Goal: Information Seeking & Learning: Learn about a topic

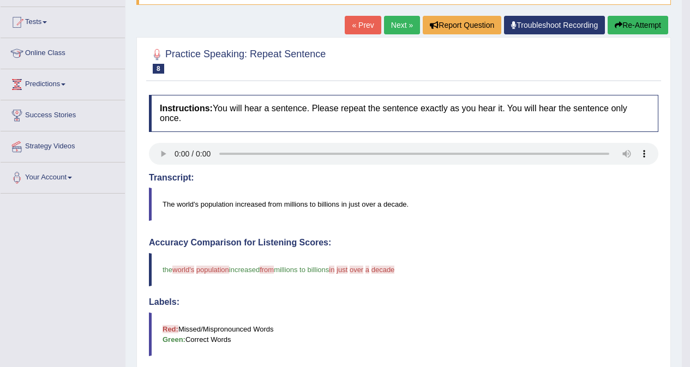
click at [624, 25] on button "Re-Attempt" at bounding box center [637, 25] width 61 height 19
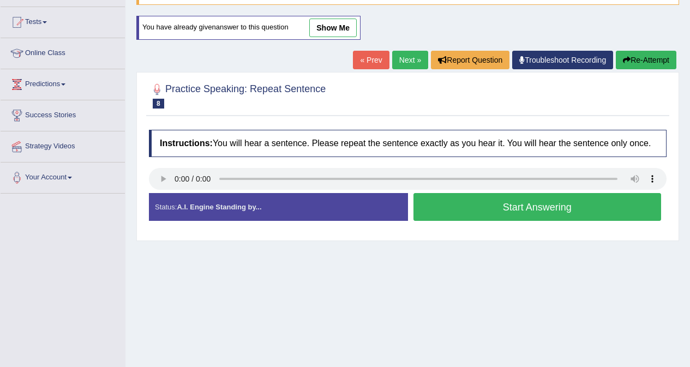
click at [469, 207] on button "Start Answering" at bounding box center [537, 207] width 248 height 28
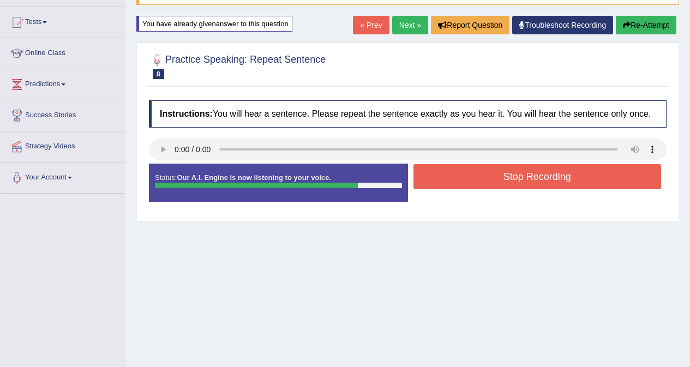
click at [499, 176] on button "Stop Recording" at bounding box center [537, 176] width 248 height 25
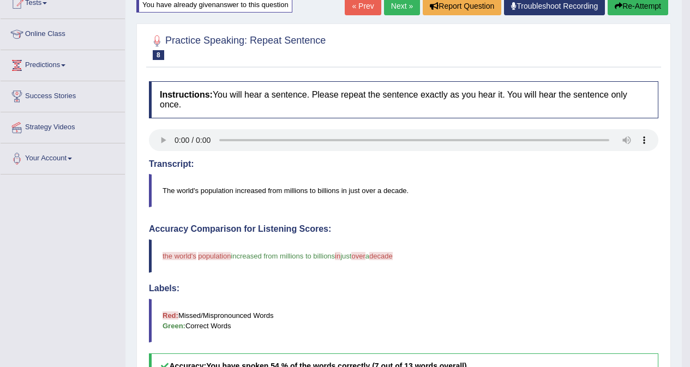
scroll to position [55, 0]
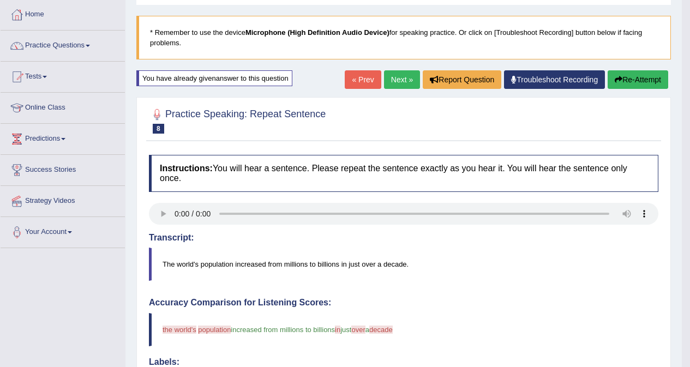
click at [638, 76] on button "Re-Attempt" at bounding box center [637, 79] width 61 height 19
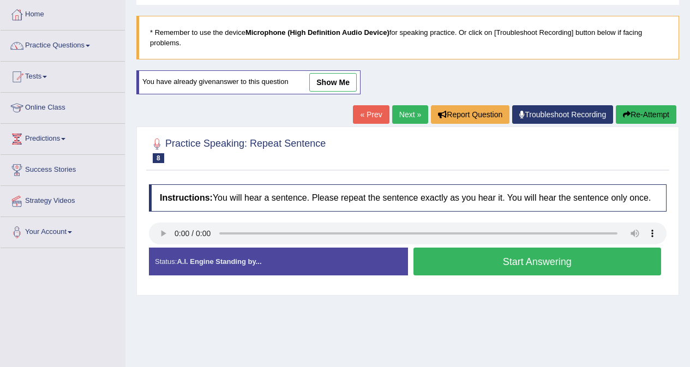
click at [492, 262] on button "Start Answering" at bounding box center [537, 261] width 248 height 28
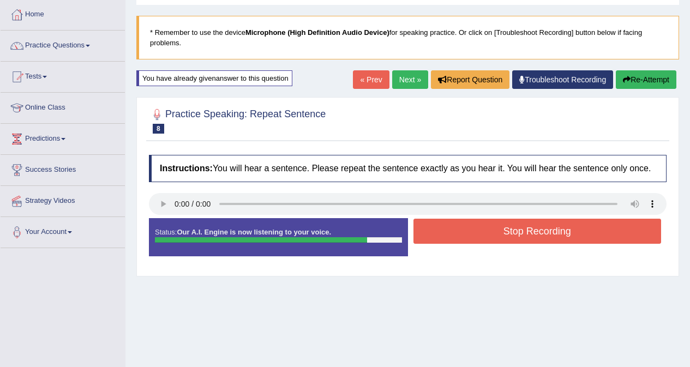
click at [519, 233] on button "Stop Recording" at bounding box center [537, 231] width 248 height 25
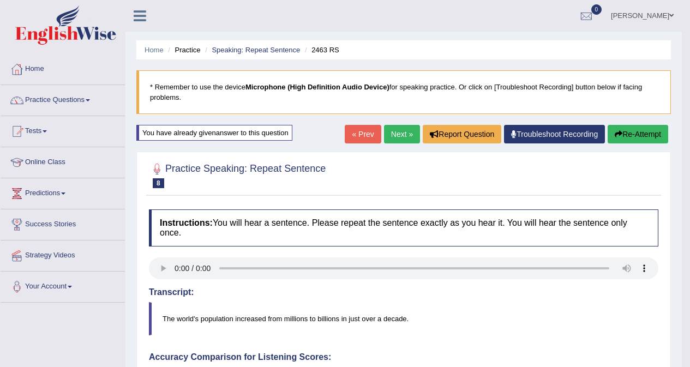
click at [397, 138] on link "Next »" at bounding box center [402, 134] width 36 height 19
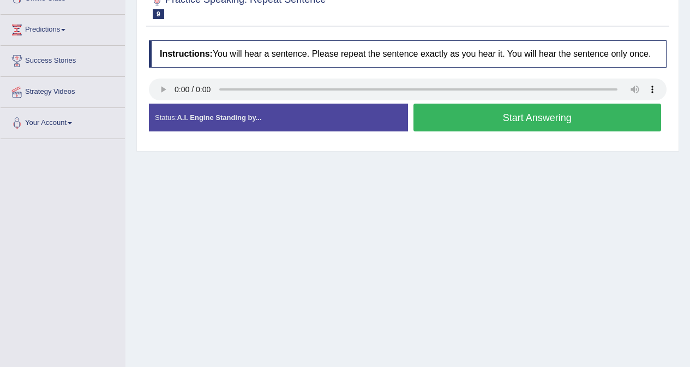
click at [497, 117] on button "Start Answering" at bounding box center [537, 118] width 248 height 28
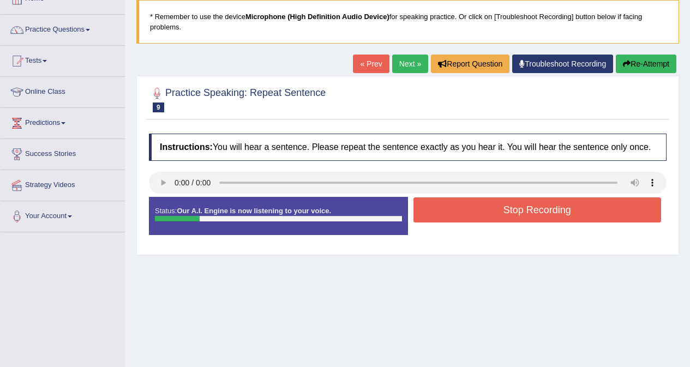
scroll to position [55, 0]
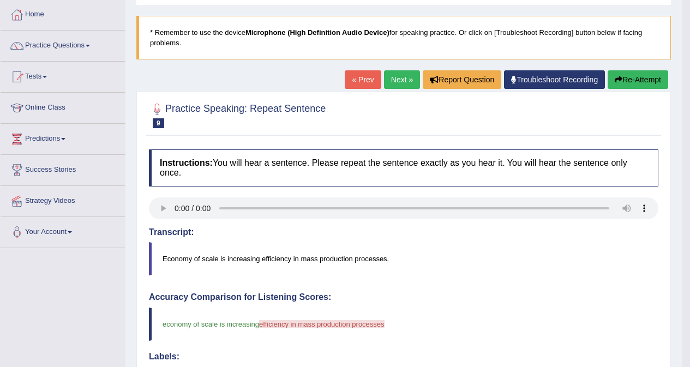
click at [393, 82] on link "Next »" at bounding box center [402, 79] width 36 height 19
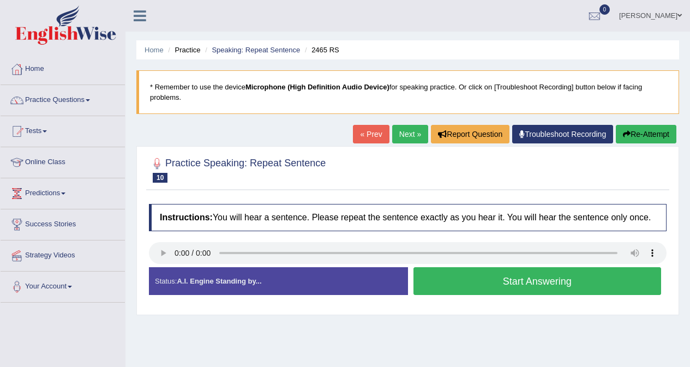
click at [511, 281] on button "Start Answering" at bounding box center [537, 281] width 248 height 28
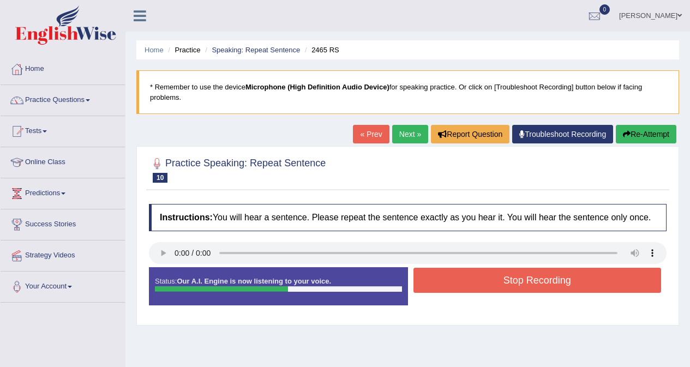
click at [546, 279] on button "Stop Recording" at bounding box center [537, 280] width 248 height 25
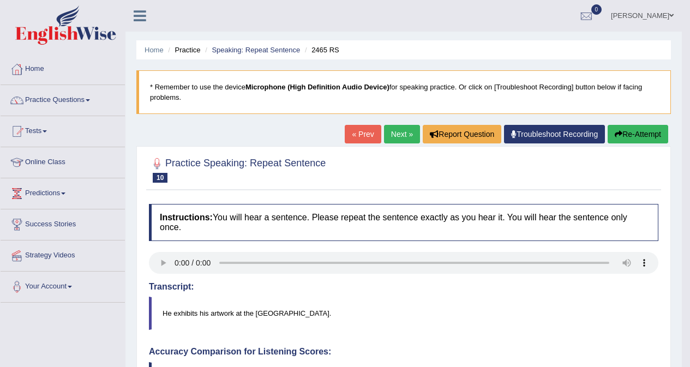
click at [394, 132] on link "Next »" at bounding box center [402, 134] width 36 height 19
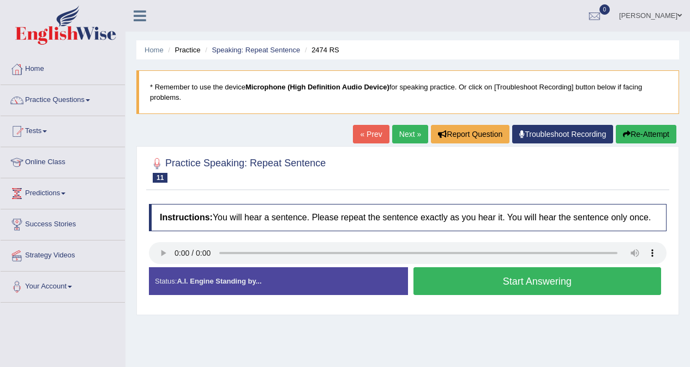
click at [462, 283] on button "Start Answering" at bounding box center [537, 281] width 248 height 28
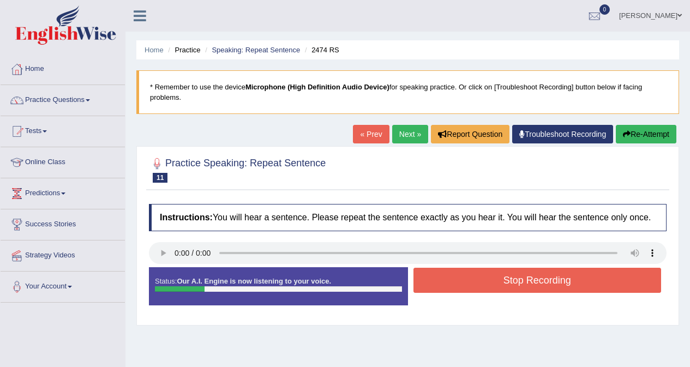
click at [460, 283] on button "Stop Recording" at bounding box center [537, 280] width 248 height 25
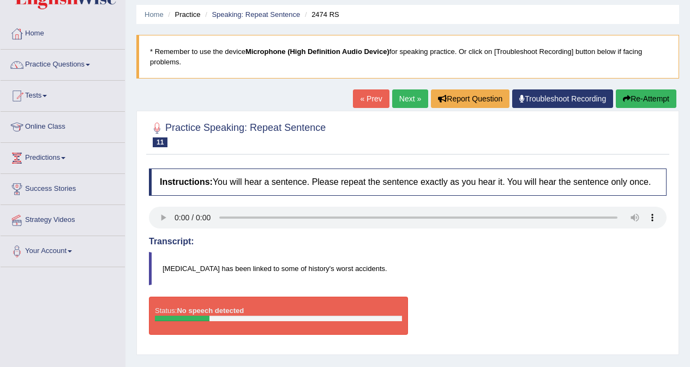
scroll to position [55, 0]
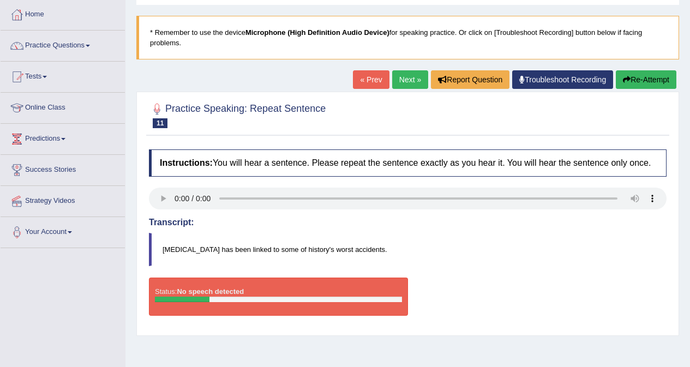
click at [623, 78] on icon "button" at bounding box center [627, 80] width 8 height 8
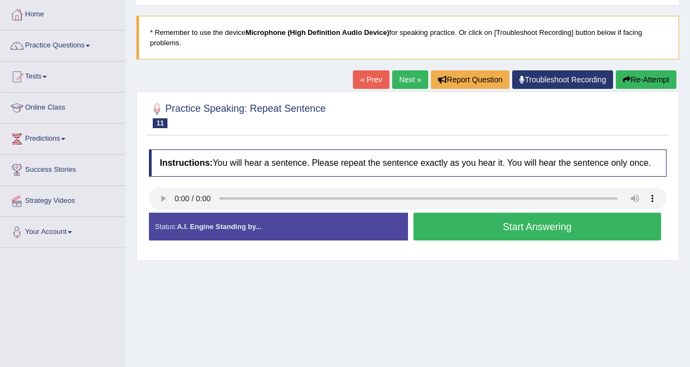
click at [501, 224] on button "Start Answering" at bounding box center [537, 227] width 248 height 28
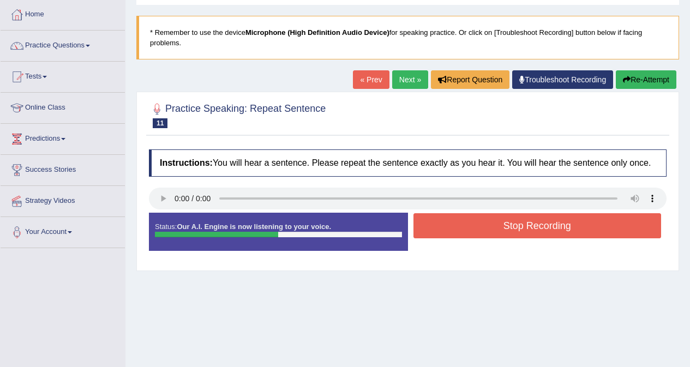
click at [501, 224] on button "Stop Recording" at bounding box center [537, 225] width 248 height 25
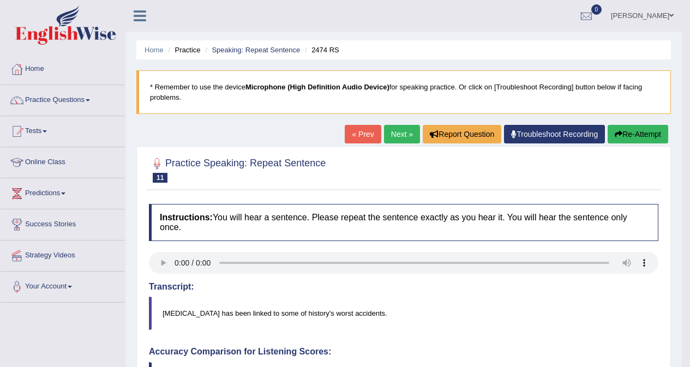
click at [387, 128] on link "Next »" at bounding box center [402, 134] width 36 height 19
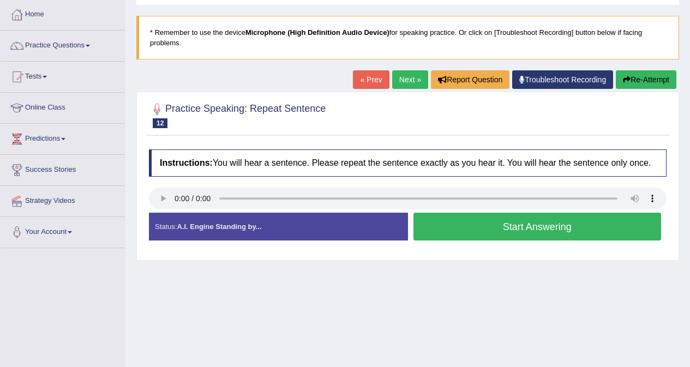
click at [439, 226] on button "Start Answering" at bounding box center [537, 227] width 248 height 28
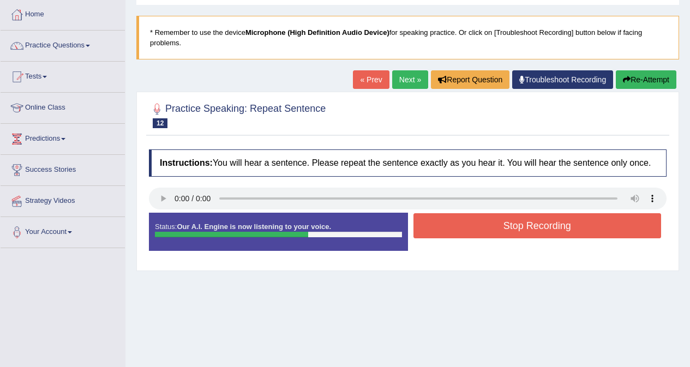
click at [437, 226] on button "Stop Recording" at bounding box center [537, 225] width 248 height 25
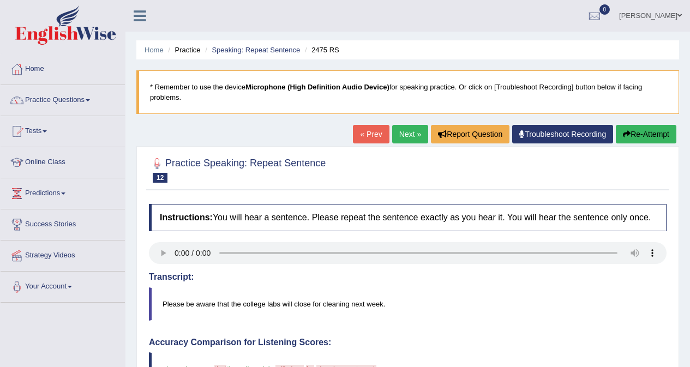
click at [641, 135] on button "Re-Attempt" at bounding box center [645, 134] width 61 height 19
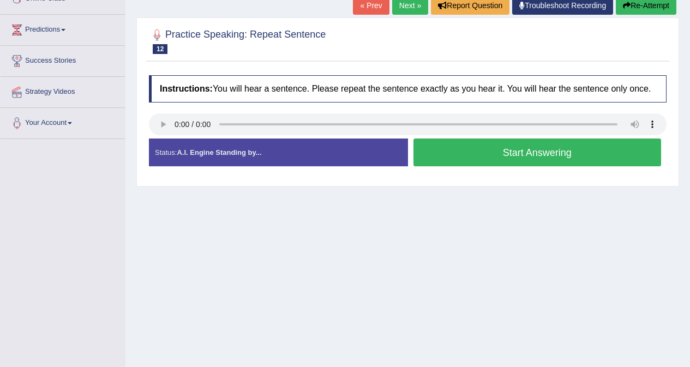
click at [553, 154] on button "Start Answering" at bounding box center [537, 152] width 248 height 28
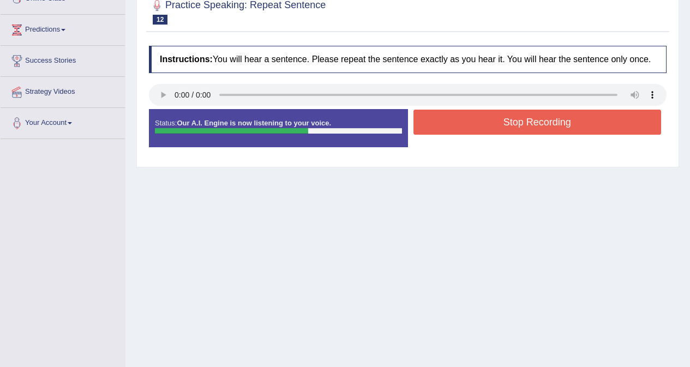
click at [533, 127] on button "Stop Recording" at bounding box center [537, 122] width 248 height 25
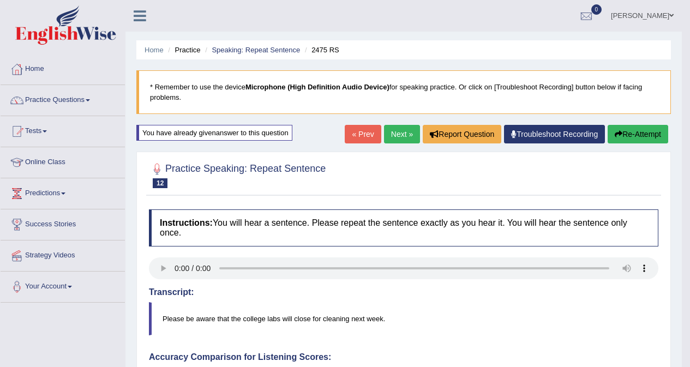
click at [393, 132] on link "Next »" at bounding box center [402, 134] width 36 height 19
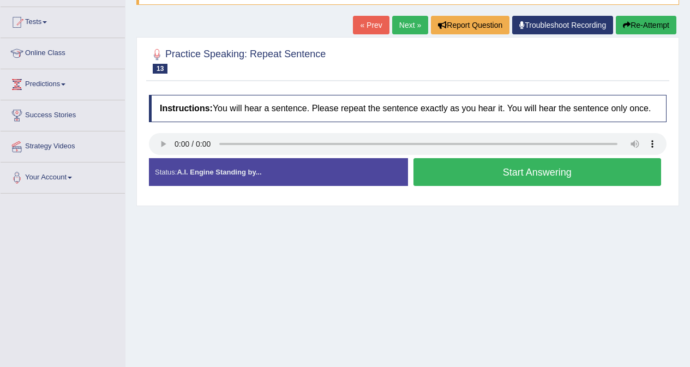
click at [457, 177] on button "Start Answering" at bounding box center [537, 172] width 248 height 28
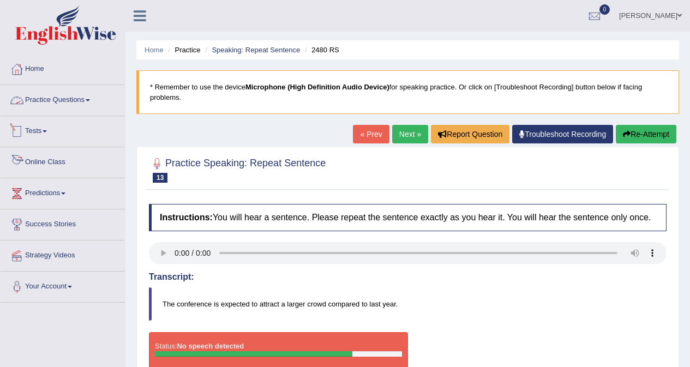
click at [56, 96] on link "Practice Questions" at bounding box center [63, 98] width 124 height 27
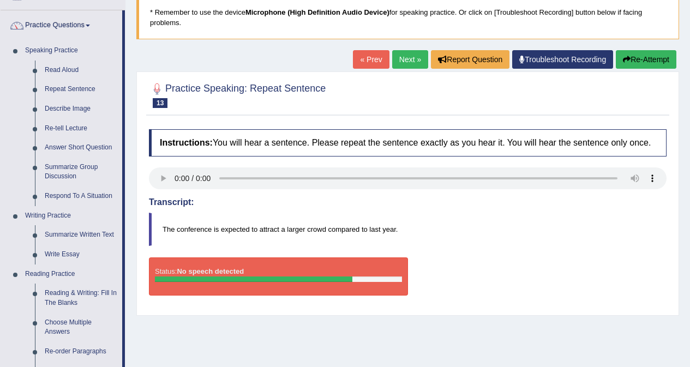
scroll to position [55, 0]
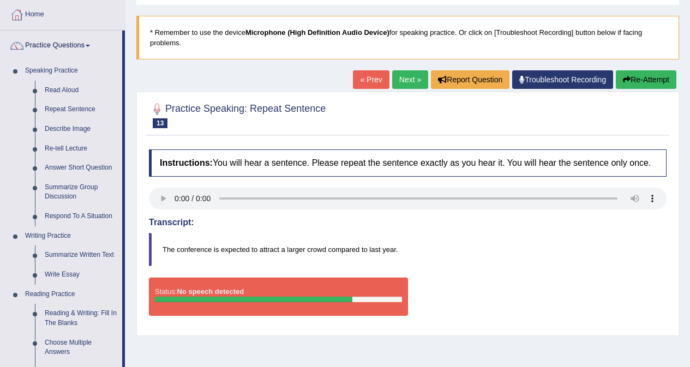
click at [647, 84] on button "Re-Attempt" at bounding box center [645, 79] width 61 height 19
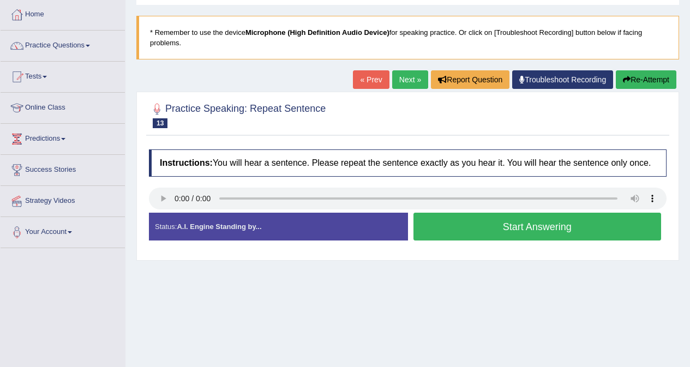
click at [527, 230] on button "Start Answering" at bounding box center [537, 227] width 248 height 28
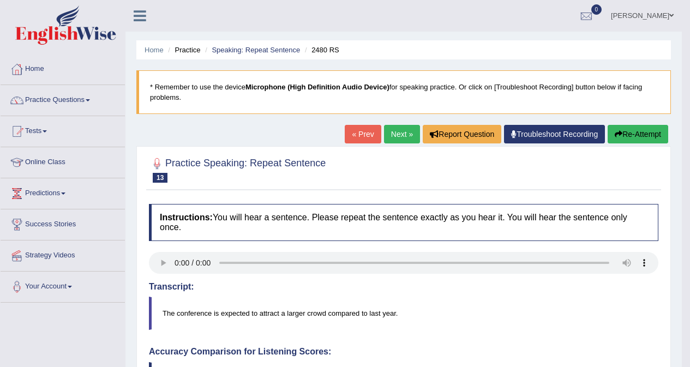
click at [620, 137] on button "Re-Attempt" at bounding box center [637, 134] width 61 height 19
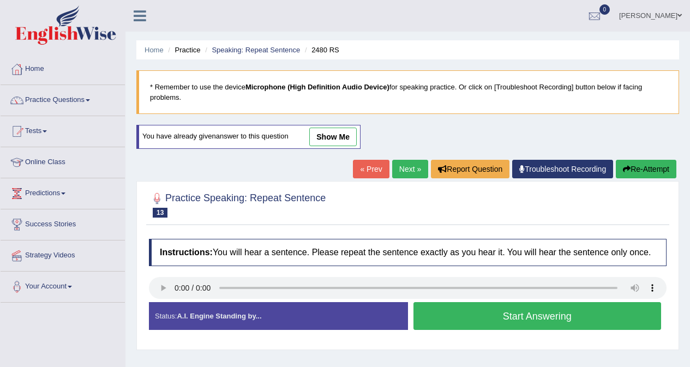
click at [508, 310] on button "Start Answering" at bounding box center [537, 316] width 248 height 28
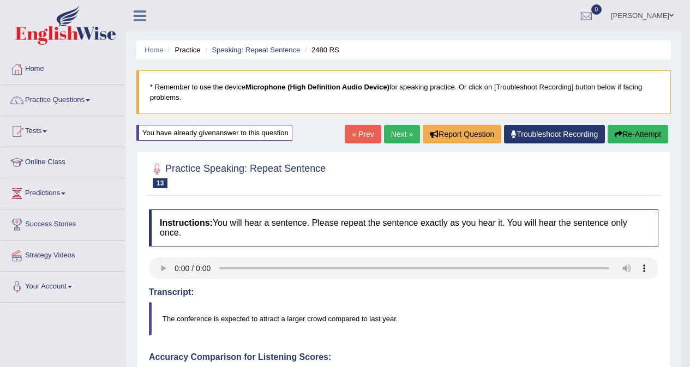
click at [621, 131] on button "Re-Attempt" at bounding box center [637, 134] width 61 height 19
click at [632, 135] on button "Re-Attempt" at bounding box center [637, 134] width 61 height 19
click at [387, 137] on link "Next »" at bounding box center [402, 134] width 36 height 19
click at [625, 136] on button "Re-Attempt" at bounding box center [637, 134] width 61 height 19
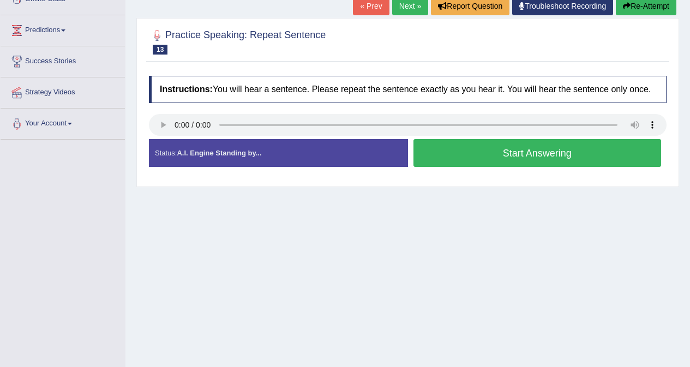
scroll to position [164, 0]
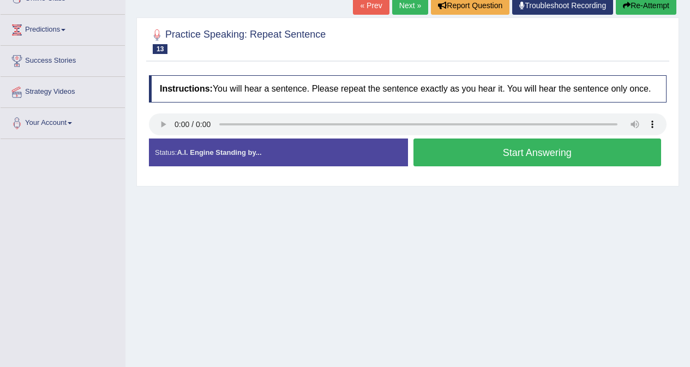
click at [527, 155] on button "Start Answering" at bounding box center [537, 152] width 248 height 28
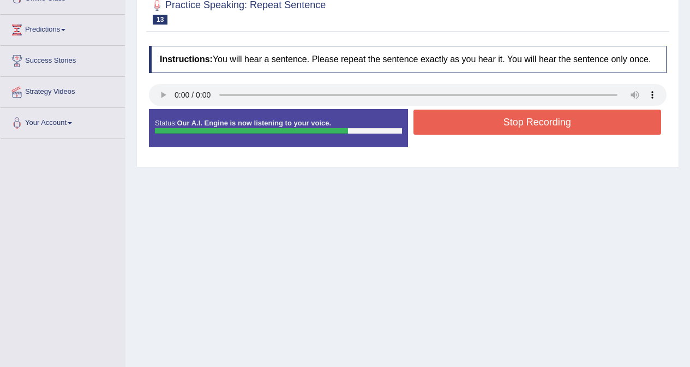
click at [511, 128] on button "Stop Recording" at bounding box center [537, 122] width 248 height 25
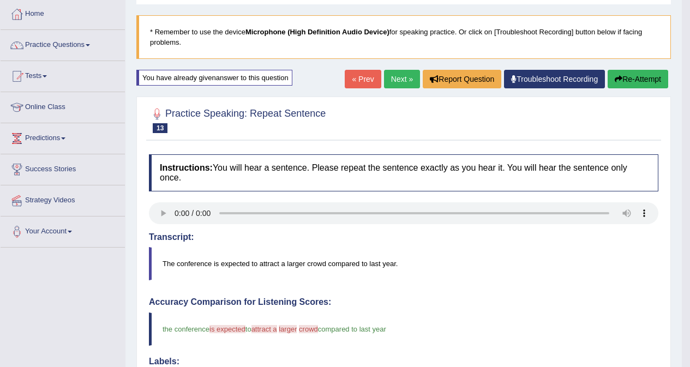
scroll to position [55, 0]
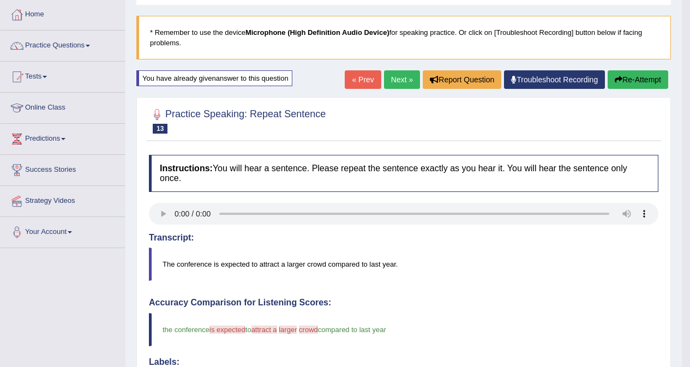
click at [632, 79] on button "Re-Attempt" at bounding box center [637, 79] width 61 height 19
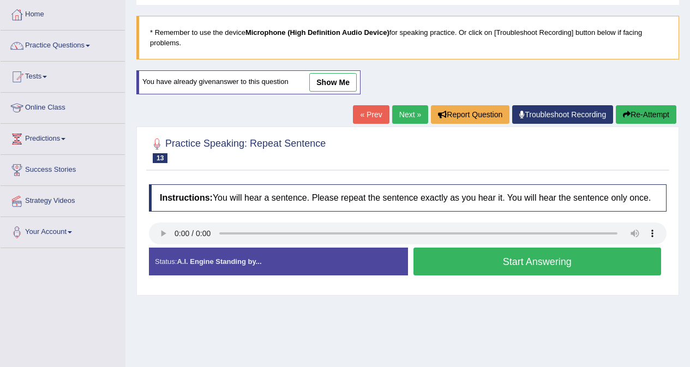
click at [516, 262] on button "Start Answering" at bounding box center [537, 261] width 248 height 28
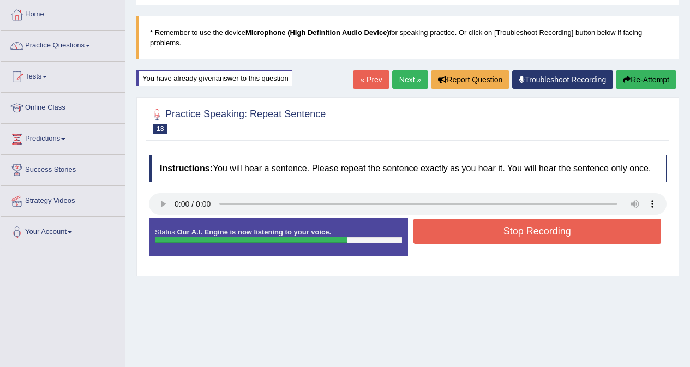
click at [515, 233] on button "Stop Recording" at bounding box center [537, 231] width 248 height 25
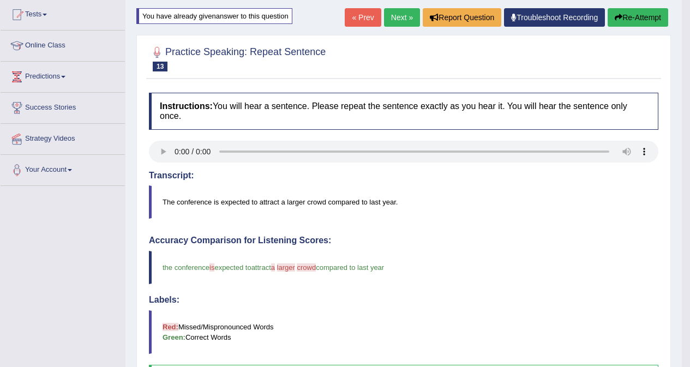
scroll to position [55, 0]
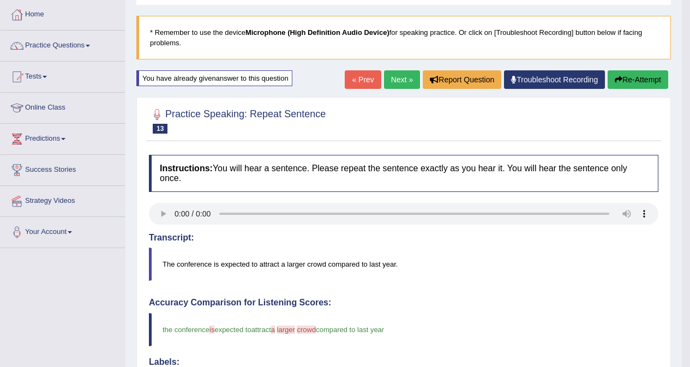
click at [630, 80] on button "Re-Attempt" at bounding box center [637, 79] width 61 height 19
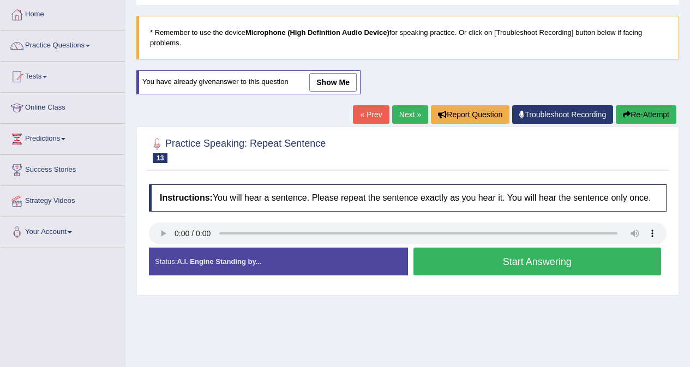
click at [487, 264] on button "Start Answering" at bounding box center [537, 261] width 248 height 28
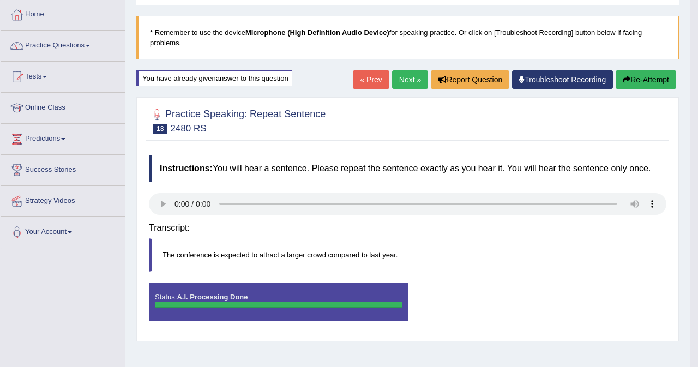
click at [632, 79] on button "Re-Attempt" at bounding box center [645, 79] width 61 height 19
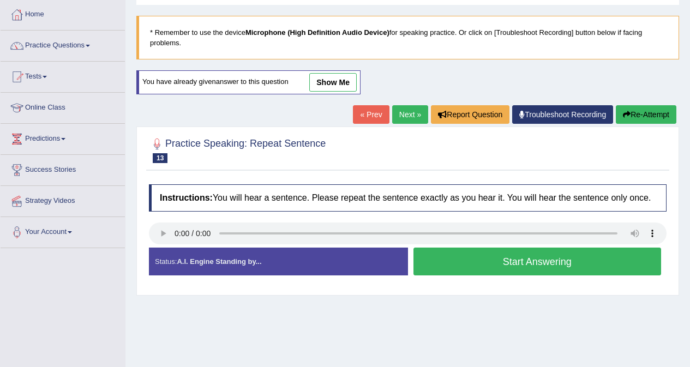
click at [532, 265] on button "Start Answering" at bounding box center [537, 261] width 248 height 28
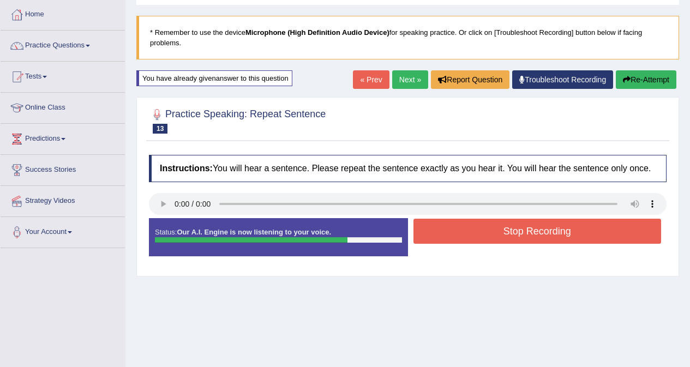
click at [547, 227] on button "Stop Recording" at bounding box center [537, 231] width 248 height 25
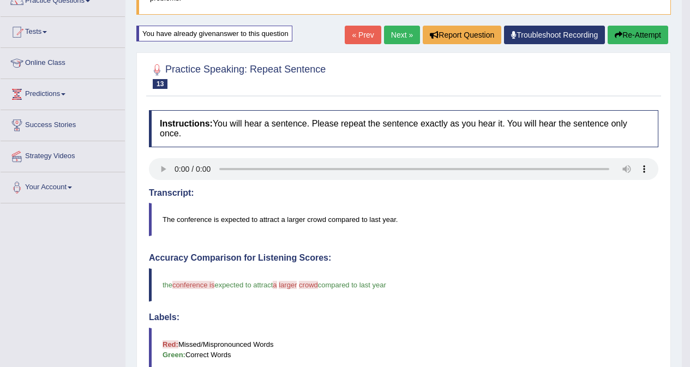
scroll to position [55, 0]
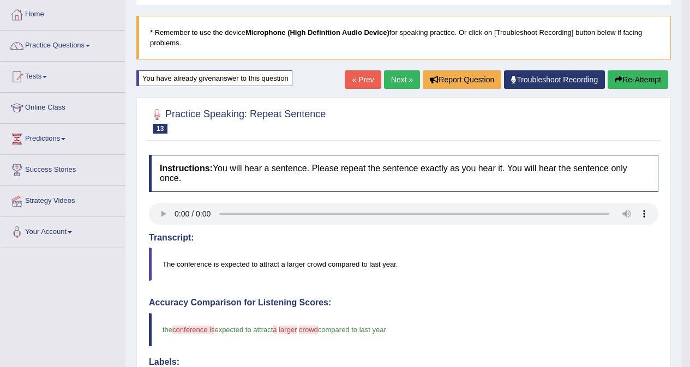
drag, startPoint x: 634, startPoint y: 83, endPoint x: 600, endPoint y: 138, distance: 64.4
click at [635, 83] on button "Re-Attempt" at bounding box center [637, 79] width 61 height 19
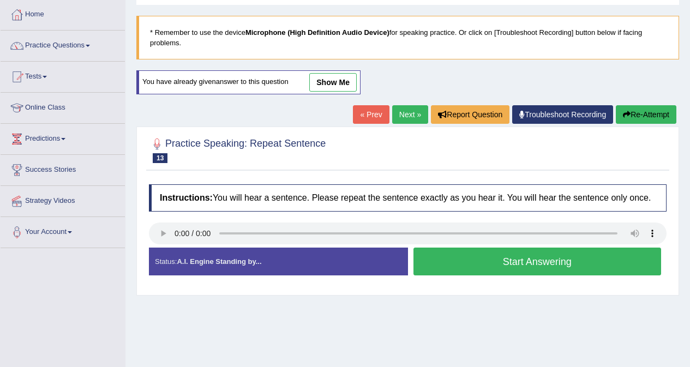
click at [506, 267] on button "Start Answering" at bounding box center [537, 261] width 248 height 28
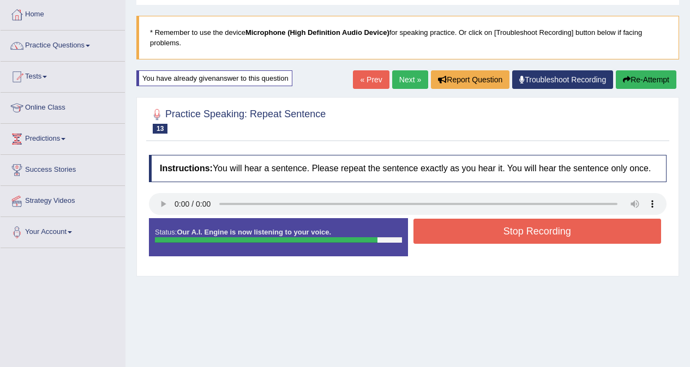
click at [538, 236] on button "Stop Recording" at bounding box center [537, 231] width 248 height 25
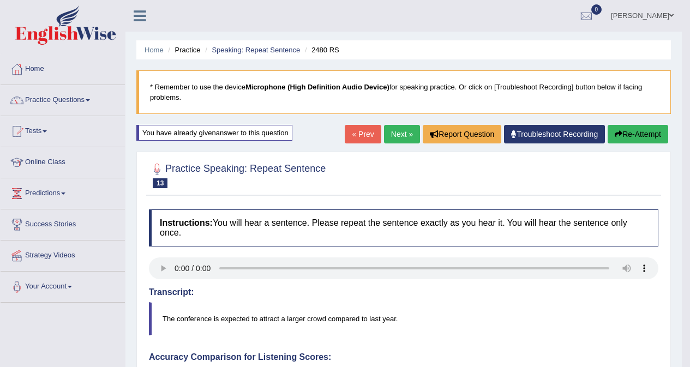
click at [621, 135] on button "Re-Attempt" at bounding box center [637, 134] width 61 height 19
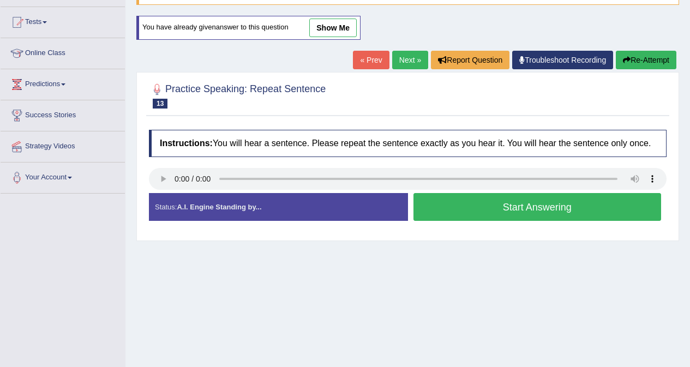
scroll to position [109, 0]
click at [516, 205] on button "Start Answering" at bounding box center [537, 207] width 248 height 28
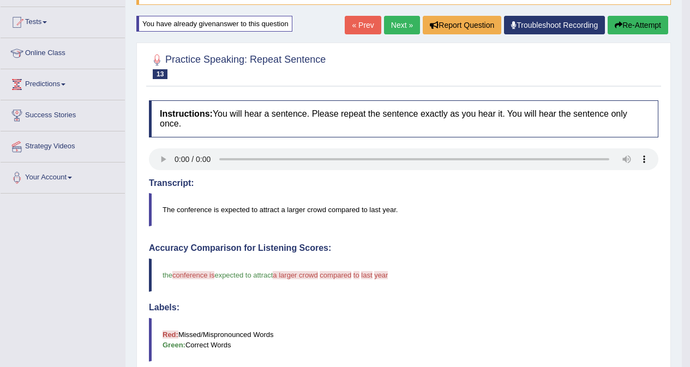
click at [629, 26] on button "Re-Attempt" at bounding box center [637, 25] width 61 height 19
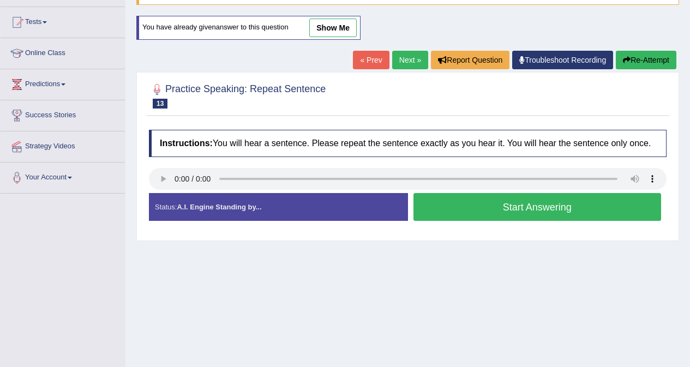
click at [533, 205] on button "Start Answering" at bounding box center [537, 207] width 248 height 28
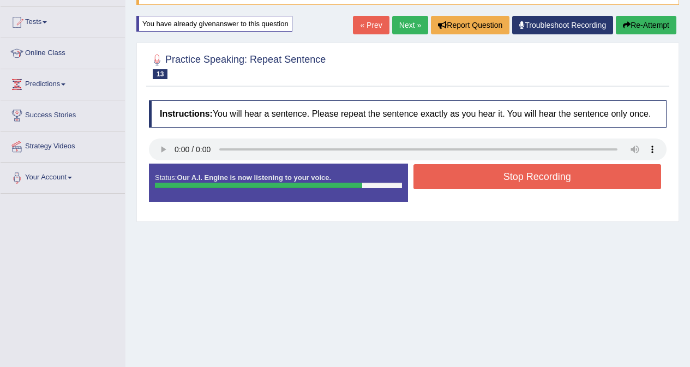
click at [527, 180] on button "Stop Recording" at bounding box center [537, 176] width 248 height 25
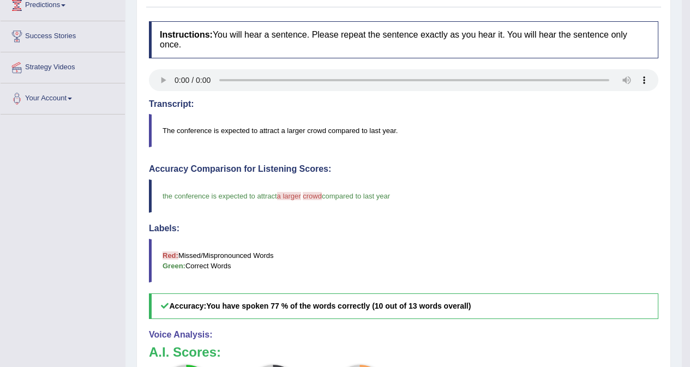
scroll to position [55, 0]
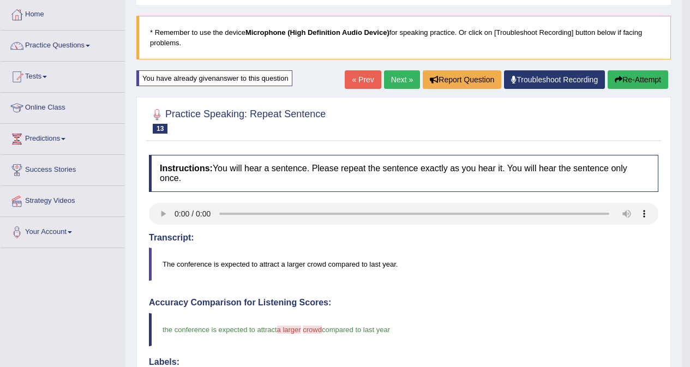
click at [639, 77] on button "Re-Attempt" at bounding box center [637, 79] width 61 height 19
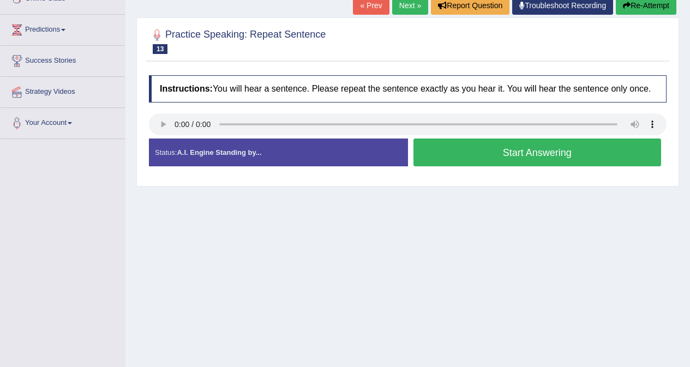
click at [507, 153] on button "Start Answering" at bounding box center [537, 152] width 248 height 28
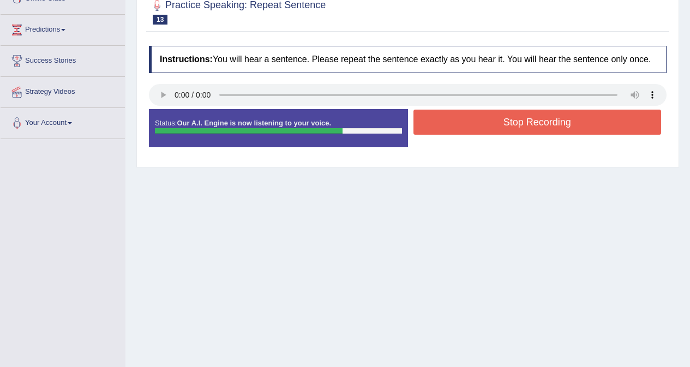
click at [518, 128] on button "Stop Recording" at bounding box center [537, 122] width 248 height 25
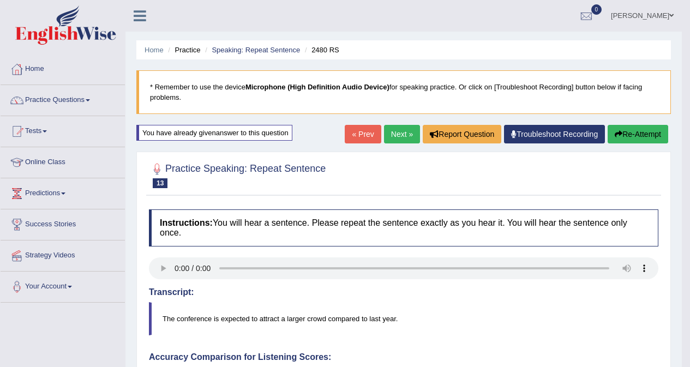
click at [629, 132] on button "Re-Attempt" at bounding box center [637, 134] width 61 height 19
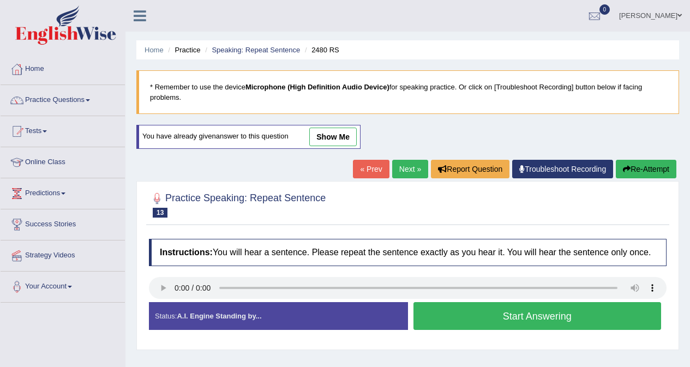
click at [532, 315] on button "Start Answering" at bounding box center [537, 316] width 248 height 28
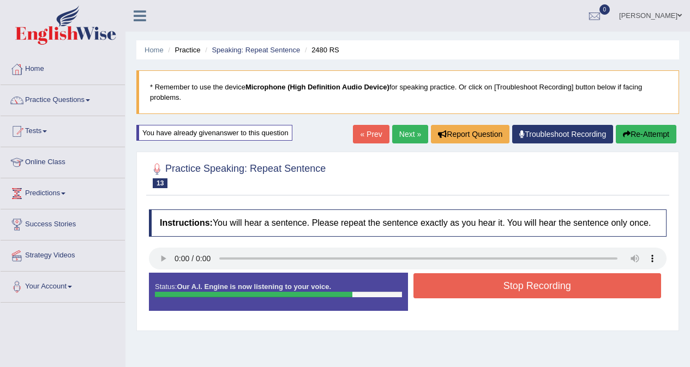
click at [545, 286] on button "Stop Recording" at bounding box center [537, 285] width 248 height 25
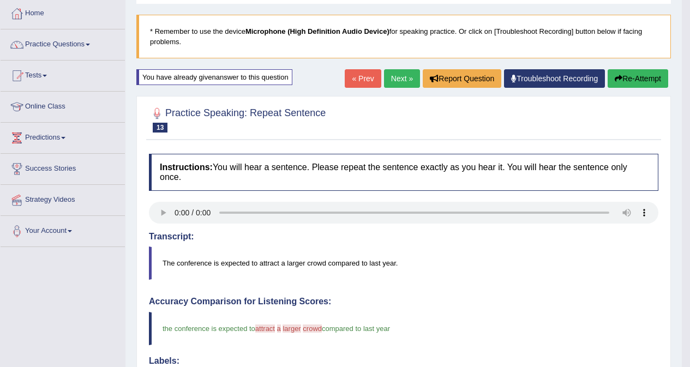
scroll to position [55, 0]
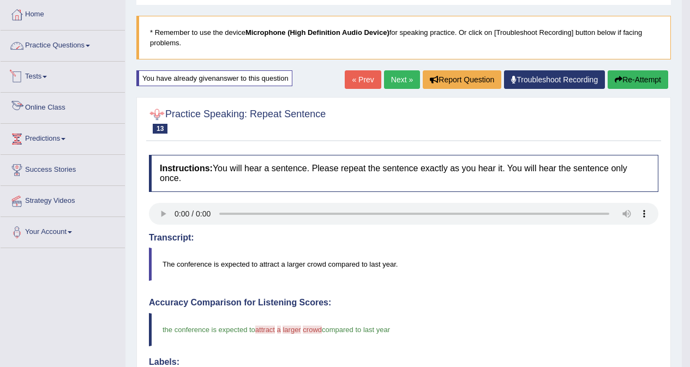
click at [56, 45] on link "Practice Questions" at bounding box center [63, 44] width 124 height 27
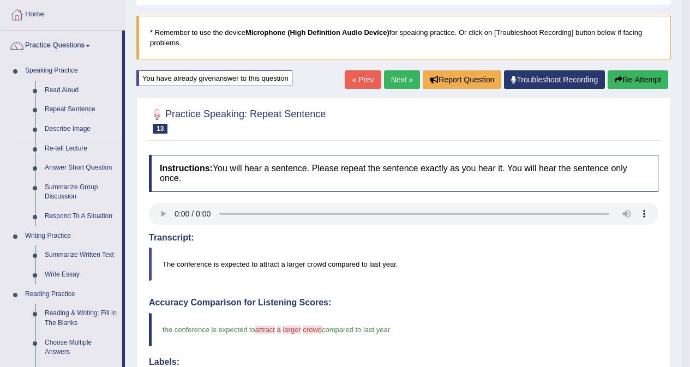
click at [63, 125] on link "Describe Image" at bounding box center [81, 129] width 82 height 20
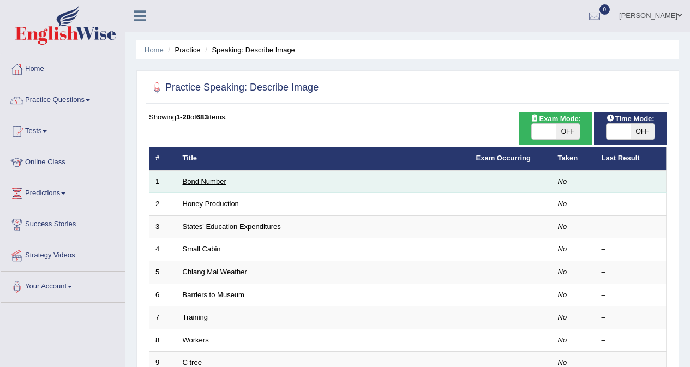
click at [192, 178] on link "Bond Number" at bounding box center [205, 181] width 44 height 8
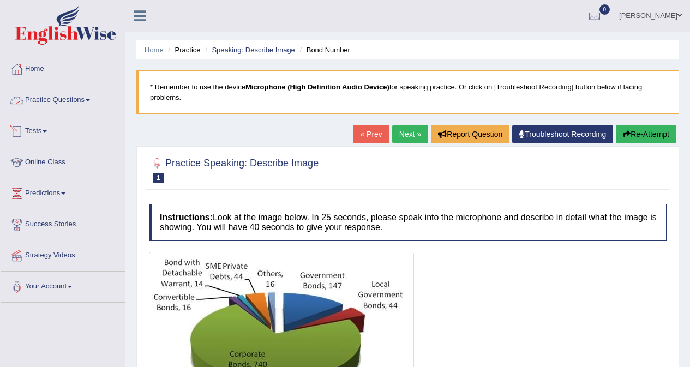
click at [47, 100] on link "Practice Questions" at bounding box center [63, 98] width 124 height 27
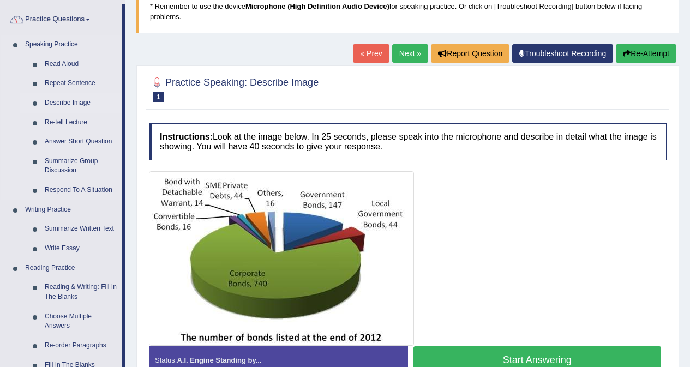
scroll to position [218, 0]
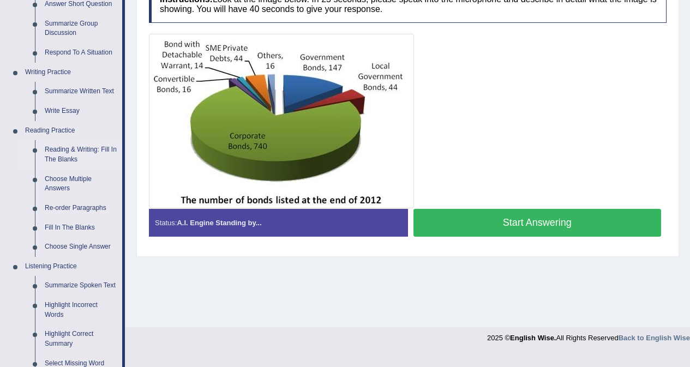
click at [65, 153] on link "Reading & Writing: Fill In The Blanks" at bounding box center [81, 154] width 82 height 29
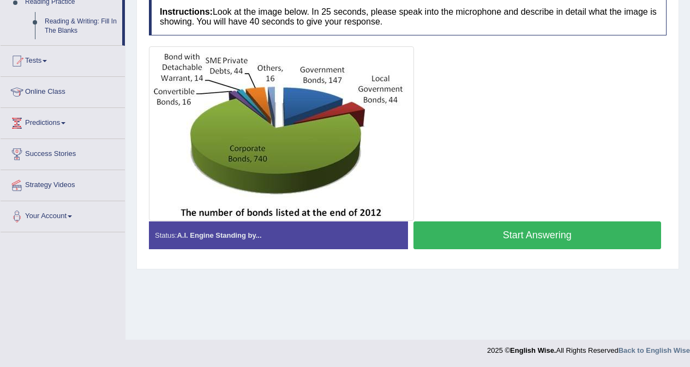
scroll to position [180, 0]
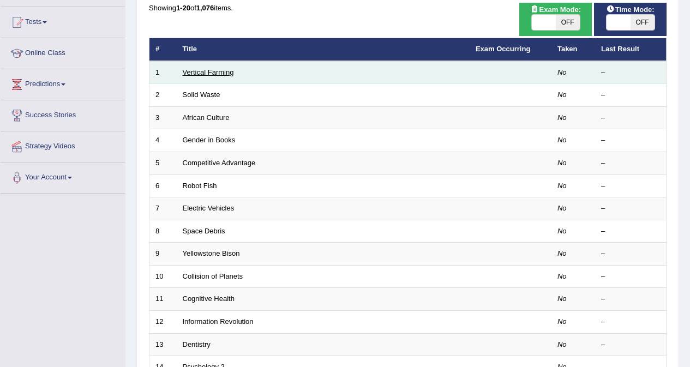
click at [208, 76] on link "Vertical Farming" at bounding box center [208, 72] width 51 height 8
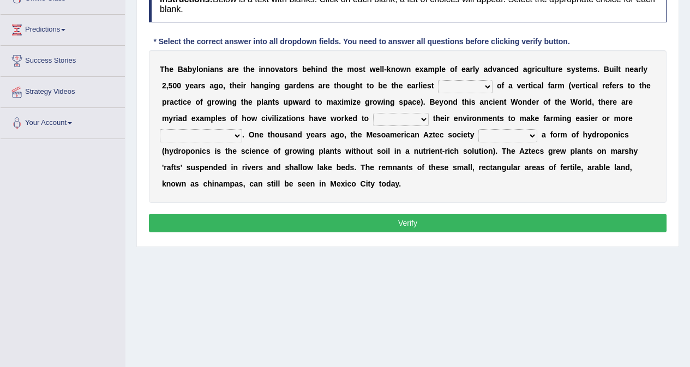
click at [454, 86] on select "prototype failure discredit protocol" at bounding box center [465, 86] width 55 height 13
select select "protocol"
click at [438, 80] on select "prototype failure discredit protocol" at bounding box center [465, 86] width 55 height 13
click at [390, 120] on select "manipulate escape respect disarrange" at bounding box center [401, 119] width 56 height 13
click at [373, 113] on select "manipulate escape respect disarrange" at bounding box center [401, 119] width 56 height 13
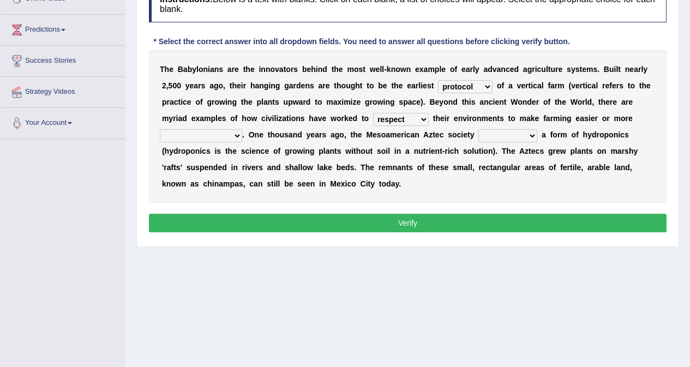
click at [413, 117] on select "manipulate escape respect disarrange" at bounding box center [401, 119] width 56 height 13
select select "manipulate"
click at [373, 113] on select "manipulate escape respect disarrange" at bounding box center [401, 119] width 56 height 13
click at [236, 135] on select "productive constructive connective counterproductive" at bounding box center [201, 135] width 82 height 13
select select "productive"
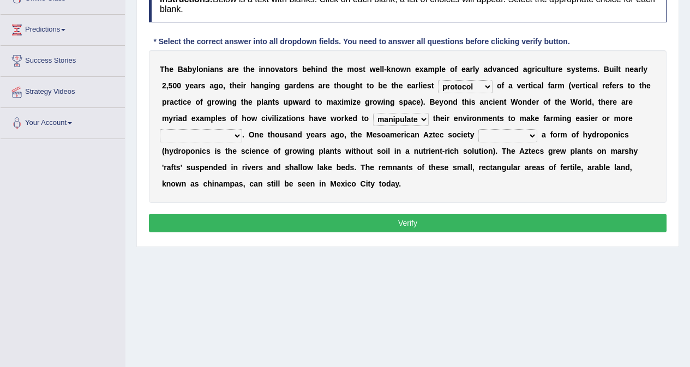
click at [160, 129] on select "productive constructive connective counterproductive" at bounding box center [201, 135] width 82 height 13
click at [505, 133] on select "domineered volunteered pioneered engineered" at bounding box center [507, 135] width 59 height 13
select select "pioneered"
click at [478, 129] on select "domineered volunteered pioneered engineered" at bounding box center [507, 135] width 59 height 13
click at [413, 222] on button "Verify" at bounding box center [407, 223] width 517 height 19
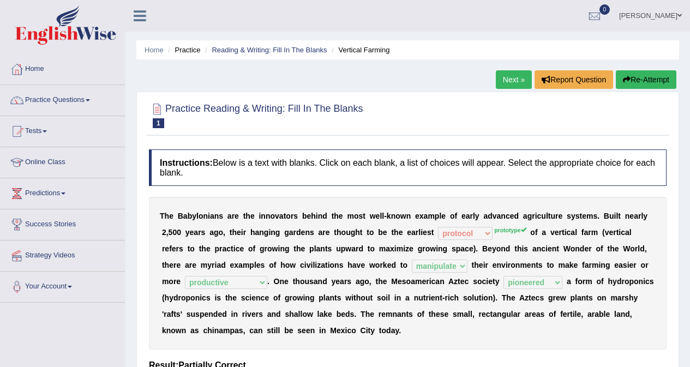
click at [512, 80] on link "Next »" at bounding box center [514, 79] width 36 height 19
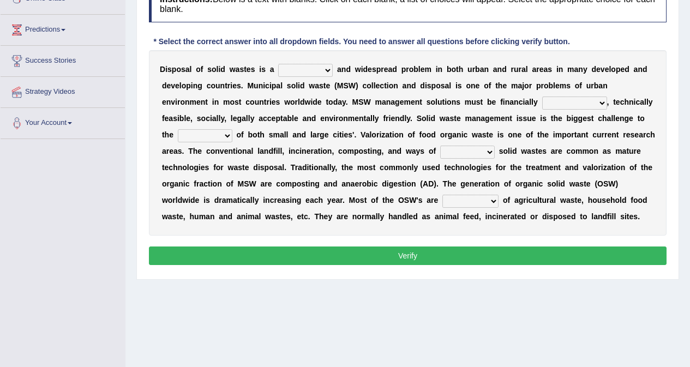
click at [298, 69] on select "slanting stinging stalling shafting" at bounding box center [305, 70] width 55 height 13
select select "shafting"
click at [278, 64] on select "slanting stinging stalling shafting" at bounding box center [305, 70] width 55 height 13
click at [594, 98] on select "unattainable sustainable objectionable treasonable" at bounding box center [574, 102] width 65 height 13
select select "treasonable"
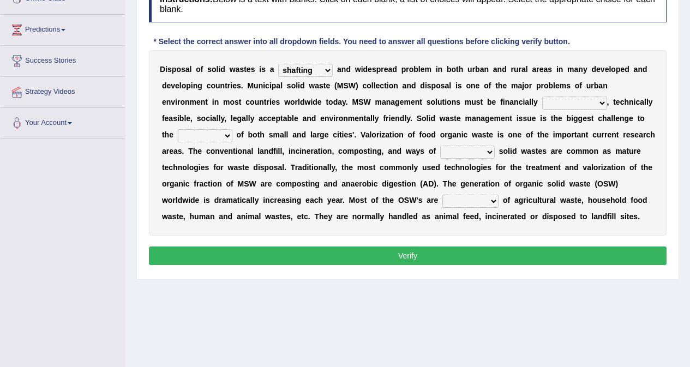
click at [542, 96] on select "unattainable sustainable objectionable treasonable" at bounding box center [574, 102] width 65 height 13
click at [204, 135] on select "plants culture authorities history" at bounding box center [205, 135] width 55 height 13
click at [427, 123] on b "l" at bounding box center [427, 118] width 2 height 9
click at [213, 137] on select "plants culture authorities history" at bounding box center [205, 135] width 55 height 13
select select "plants"
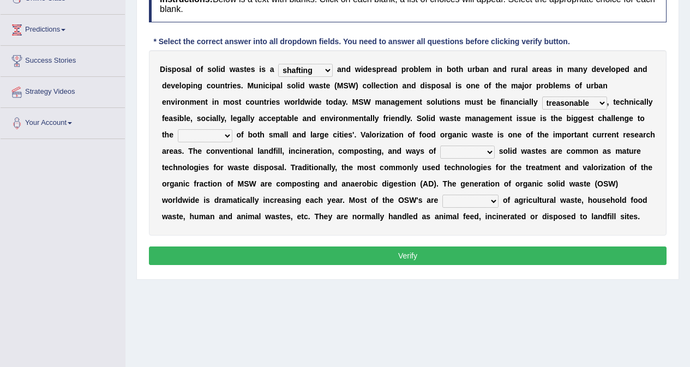
click at [178, 129] on select "plants culture authorities history" at bounding box center [205, 135] width 55 height 13
click at [466, 153] on select "reserving preserving deserving handling" at bounding box center [467, 152] width 55 height 13
select select "handling"
click at [440, 146] on select "reserving preserving deserving handling" at bounding box center [467, 152] width 55 height 13
click at [468, 201] on select "composed disposed composing disposing" at bounding box center [470, 201] width 56 height 13
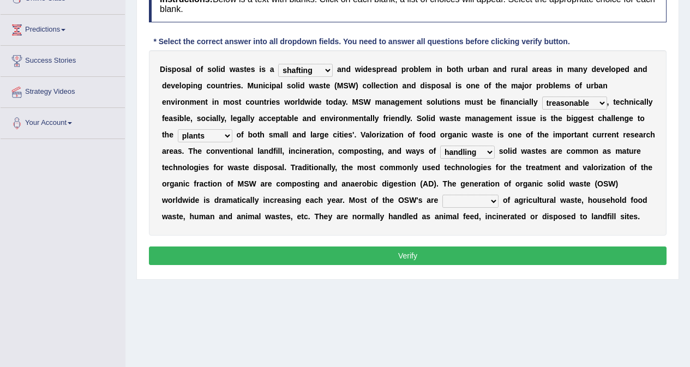
select select "composed"
click at [442, 195] on select "composed disposed composing disposing" at bounding box center [470, 201] width 56 height 13
click at [446, 256] on button "Verify" at bounding box center [407, 255] width 517 height 19
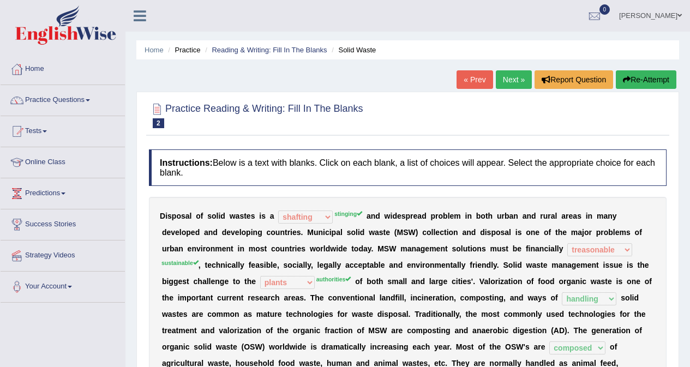
click at [509, 77] on link "Next »" at bounding box center [514, 79] width 36 height 19
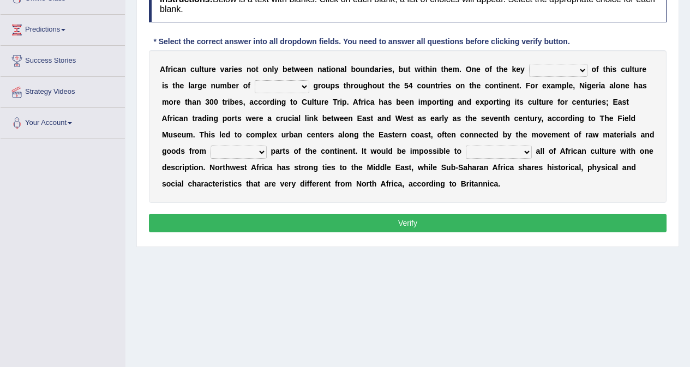
click at [548, 69] on select "conjectures features issues doubts" at bounding box center [558, 70] width 58 height 13
select select "features"
click at [529, 64] on select "conjectures features issues doubts" at bounding box center [558, 70] width 58 height 13
click at [272, 87] on select "ethic ethnic eugenic epic" at bounding box center [282, 86] width 55 height 13
select select "ethnic"
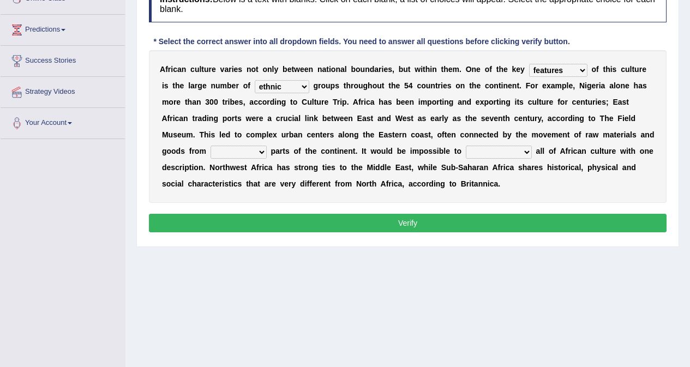
click at [255, 80] on select "ethic ethnic eugenic epic" at bounding box center [282, 86] width 55 height 13
click at [230, 148] on select "forelocked interlocked unlocked landlocked" at bounding box center [238, 152] width 56 height 13
select select "landlocked"
click at [210, 146] on select "forelocked interlocked unlocked landlocked" at bounding box center [238, 152] width 56 height 13
click at [499, 148] on select "characterize conceptualize symbolize synthesize" at bounding box center [499, 152] width 66 height 13
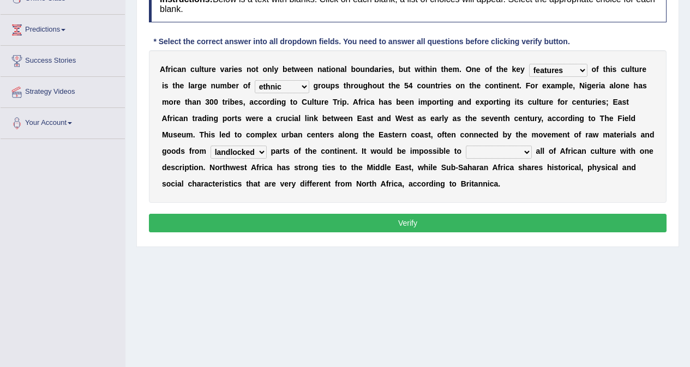
select select "characterize"
click at [466, 146] on select "characterize conceptualize symbolize synthesize" at bounding box center [499, 152] width 66 height 13
click at [415, 222] on button "Verify" at bounding box center [407, 223] width 517 height 19
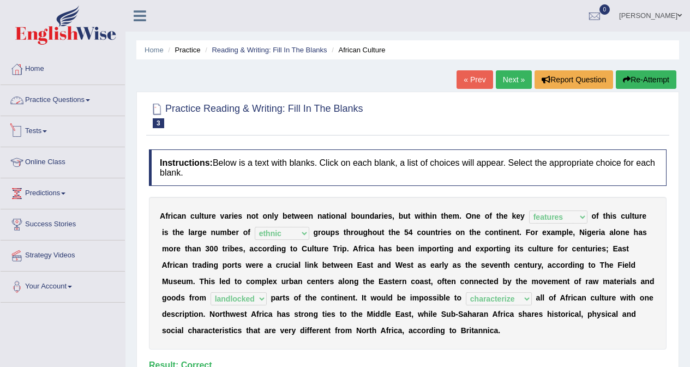
click at [64, 100] on link "Practice Questions" at bounding box center [63, 98] width 124 height 27
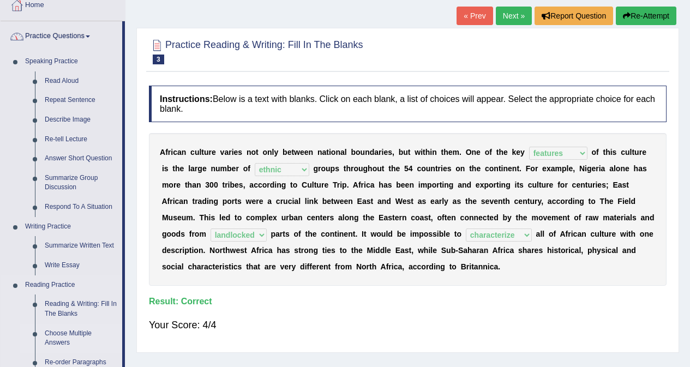
scroll to position [218, 0]
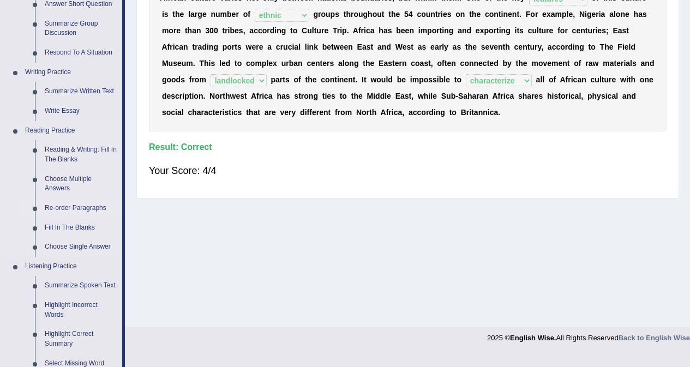
click at [82, 206] on link "Re-order Paragraphs" at bounding box center [81, 208] width 82 height 20
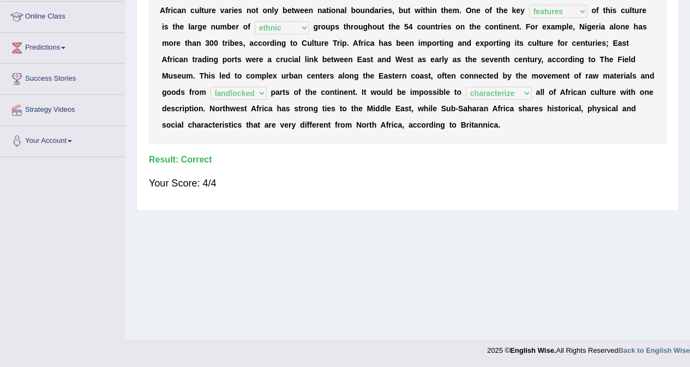
scroll to position [144, 0]
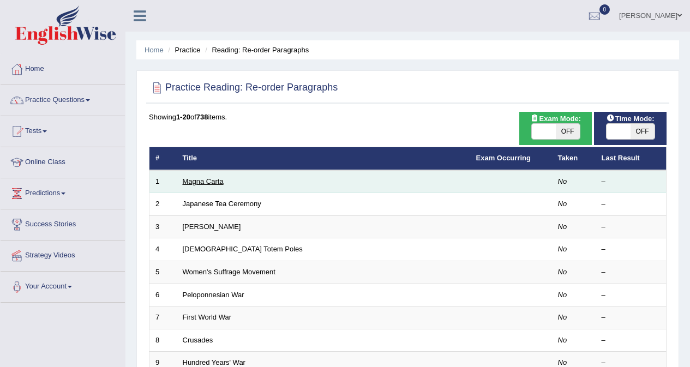
drag, startPoint x: 209, startPoint y: 182, endPoint x: 439, endPoint y: 226, distance: 234.3
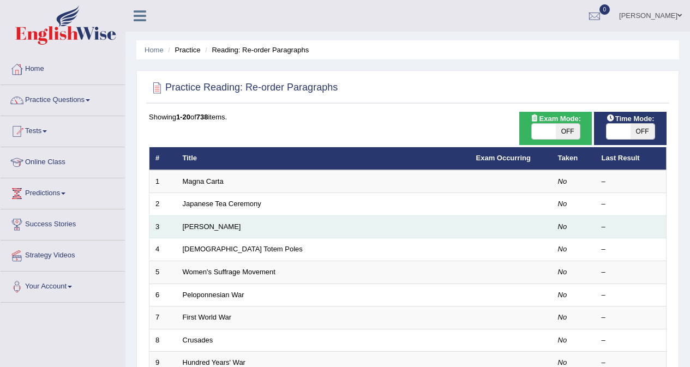
click at [209, 182] on link "Magna Carta" at bounding box center [203, 181] width 41 height 8
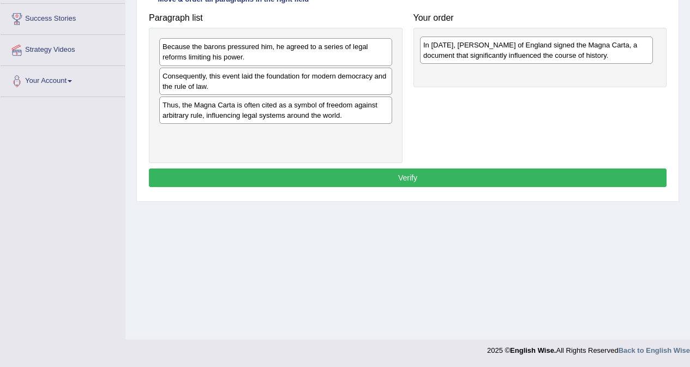
drag, startPoint x: 273, startPoint y: 87, endPoint x: 534, endPoint y: 55, distance: 263.6
click at [534, 55] on div "In [DATE], [PERSON_NAME] of England signed the Magna Carta, a document that sig…" at bounding box center [536, 50] width 233 height 27
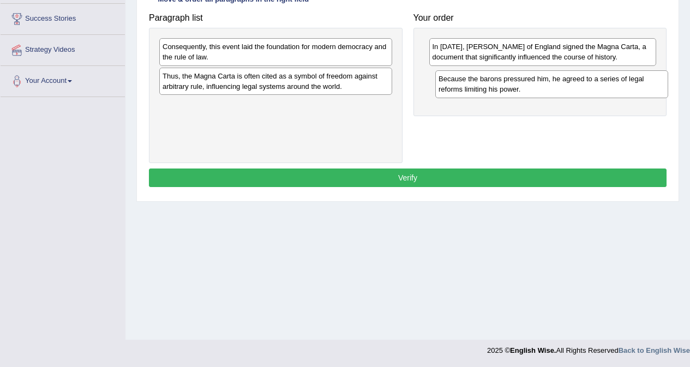
drag, startPoint x: 306, startPoint y: 49, endPoint x: 582, endPoint y: 80, distance: 277.6
click at [582, 80] on div "Because the barons pressured him, he agreed to a series of legal reforms limiti…" at bounding box center [551, 83] width 233 height 27
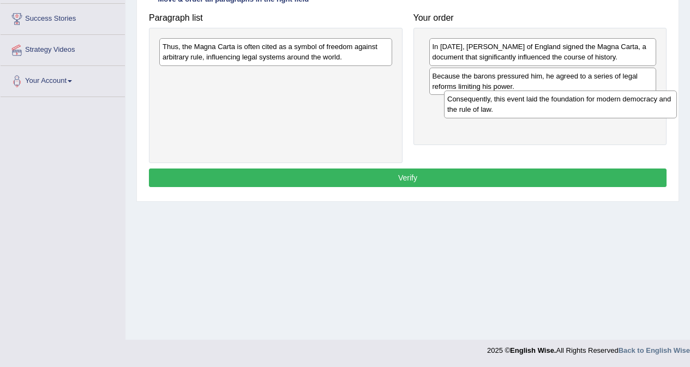
drag, startPoint x: 265, startPoint y: 55, endPoint x: 550, endPoint y: 107, distance: 288.8
click at [550, 107] on div "Consequently, this event laid the foundation for modern democracy and the rule …" at bounding box center [560, 103] width 233 height 27
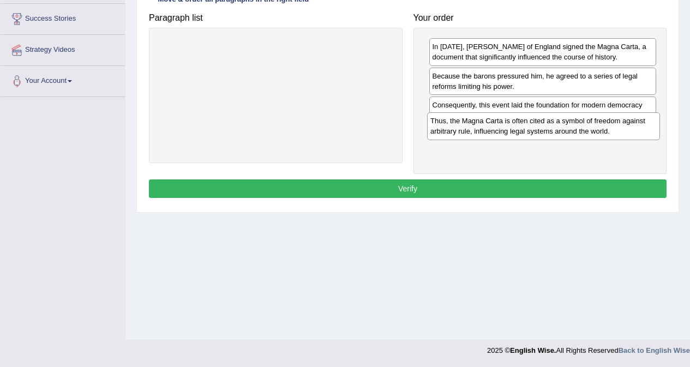
drag, startPoint x: 311, startPoint y: 53, endPoint x: 578, endPoint y: 127, distance: 277.2
click at [578, 127] on div "Thus, the Magna Carta is often cited as a symbol of freedom against arbitrary r…" at bounding box center [543, 125] width 233 height 27
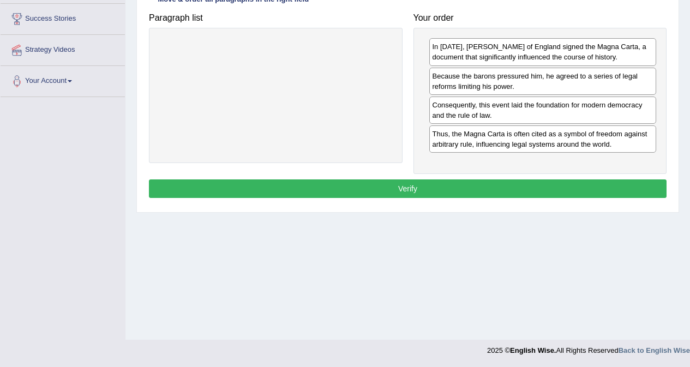
click at [466, 183] on button "Verify" at bounding box center [407, 188] width 517 height 19
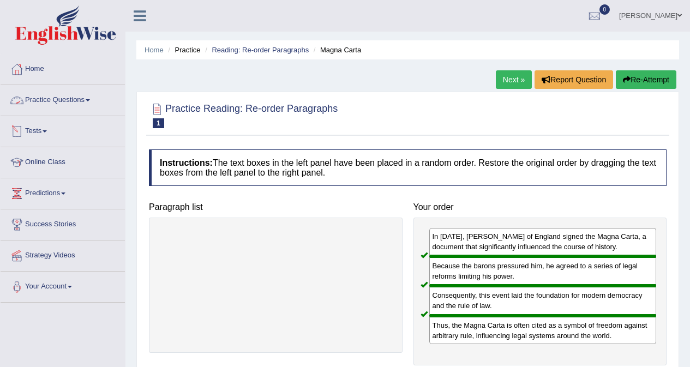
click at [56, 98] on link "Practice Questions" at bounding box center [63, 98] width 124 height 27
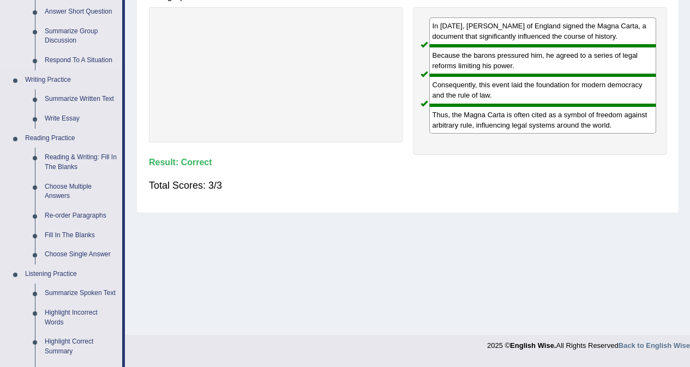
scroll to position [218, 0]
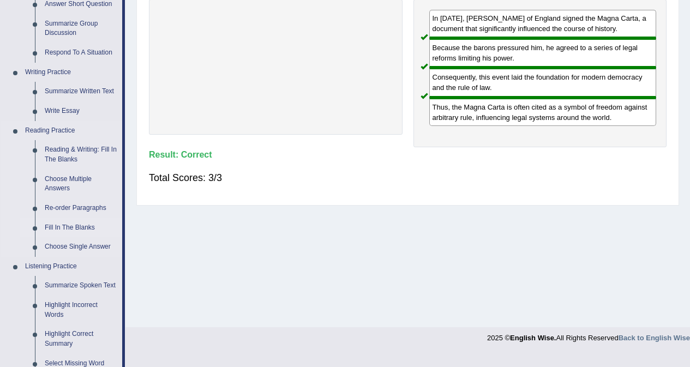
click at [83, 225] on link "Fill In The Blanks" at bounding box center [81, 228] width 82 height 20
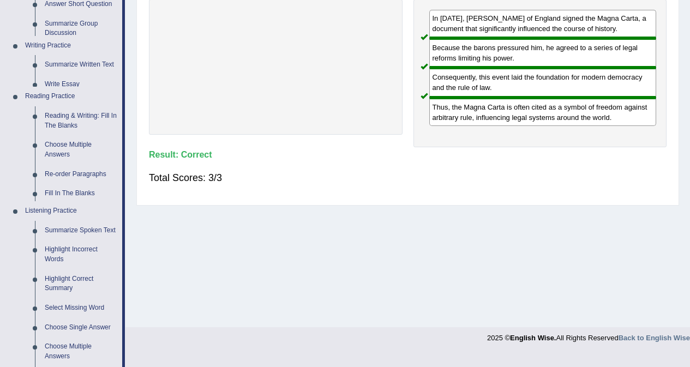
scroll to position [184, 0]
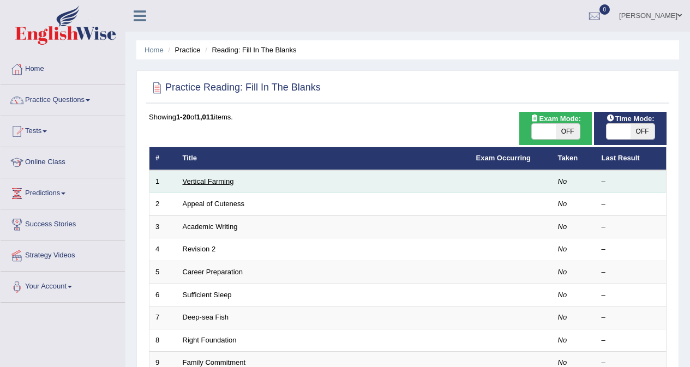
click at [216, 179] on link "Vertical Farming" at bounding box center [208, 181] width 51 height 8
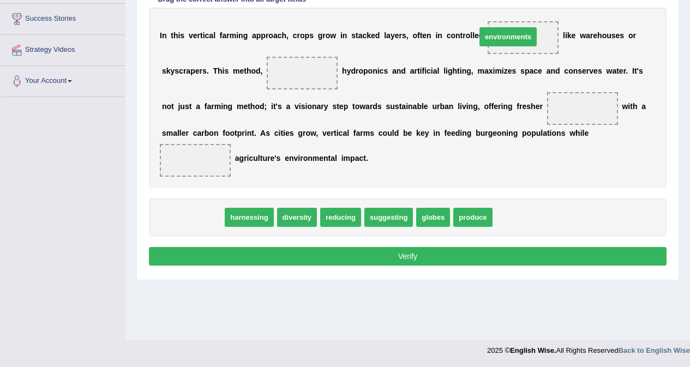
drag, startPoint x: 201, startPoint y: 219, endPoint x: 516, endPoint y: 39, distance: 363.1
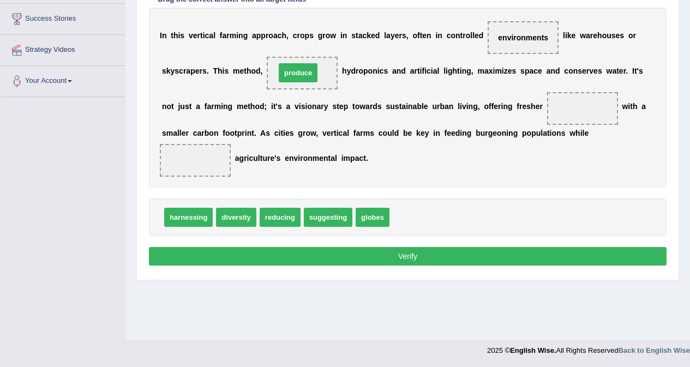
drag, startPoint x: 408, startPoint y: 219, endPoint x: 294, endPoint y: 74, distance: 184.0
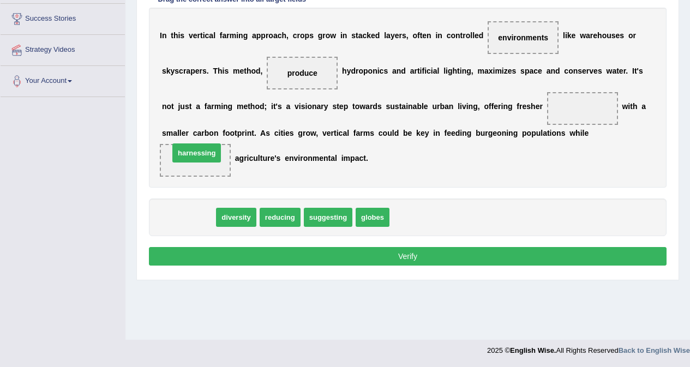
drag, startPoint x: 193, startPoint y: 218, endPoint x: 201, endPoint y: 154, distance: 64.8
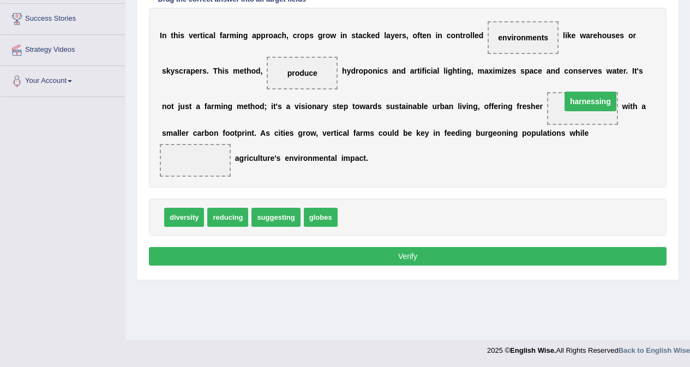
drag, startPoint x: 194, startPoint y: 156, endPoint x: 588, endPoint y: 98, distance: 399.1
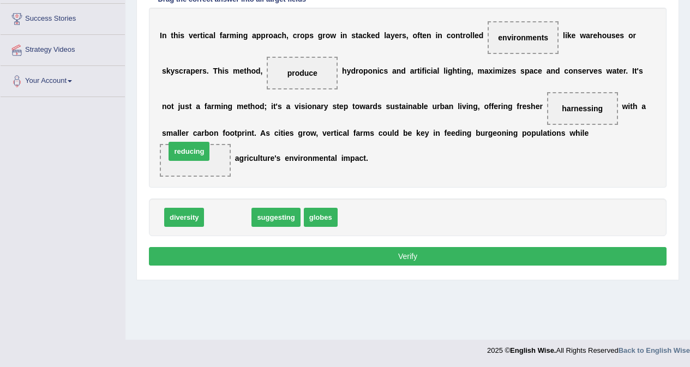
drag, startPoint x: 230, startPoint y: 220, endPoint x: 191, endPoint y: 154, distance: 76.5
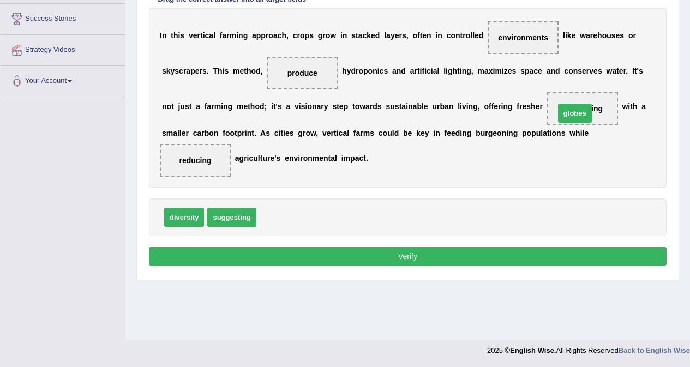
drag, startPoint x: 275, startPoint y: 215, endPoint x: 573, endPoint y: 111, distance: 315.9
click at [370, 252] on button "Verify" at bounding box center [407, 256] width 517 height 19
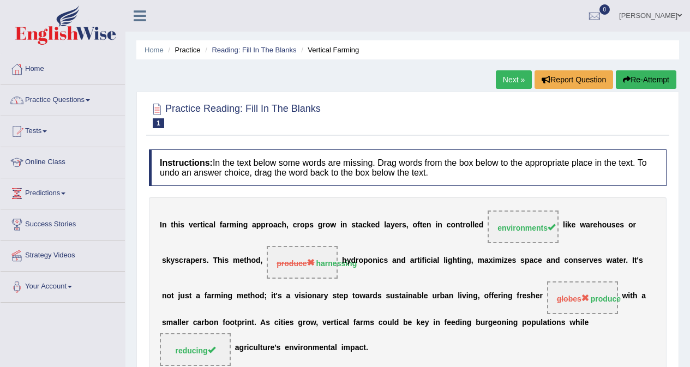
click at [513, 77] on link "Next »" at bounding box center [514, 79] width 36 height 19
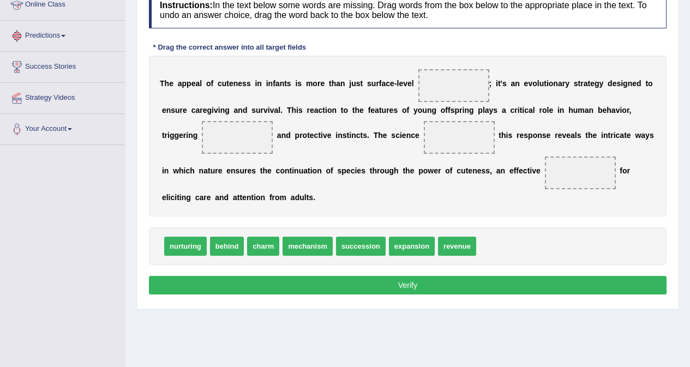
scroll to position [164, 0]
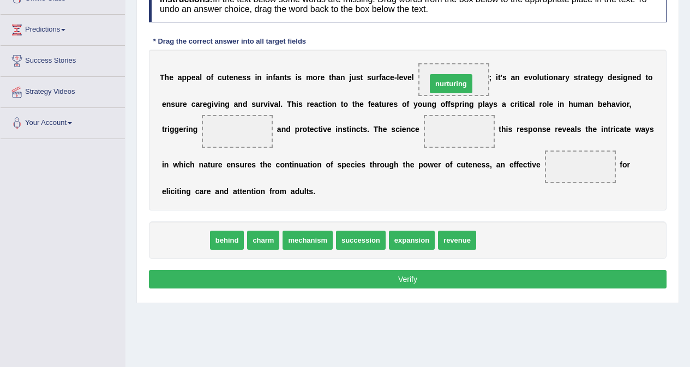
drag, startPoint x: 183, startPoint y: 240, endPoint x: 448, endPoint y: 83, distance: 308.2
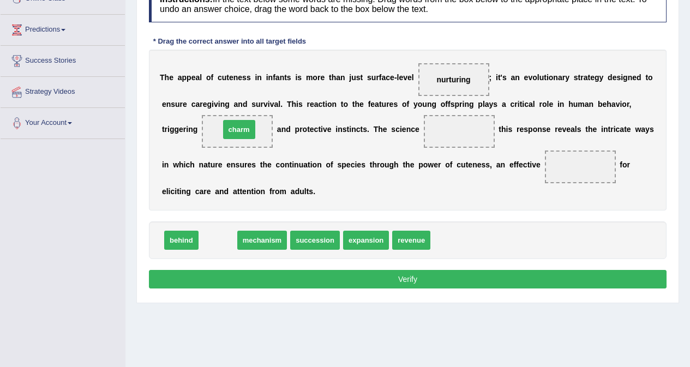
drag, startPoint x: 222, startPoint y: 240, endPoint x: 243, endPoint y: 130, distance: 112.7
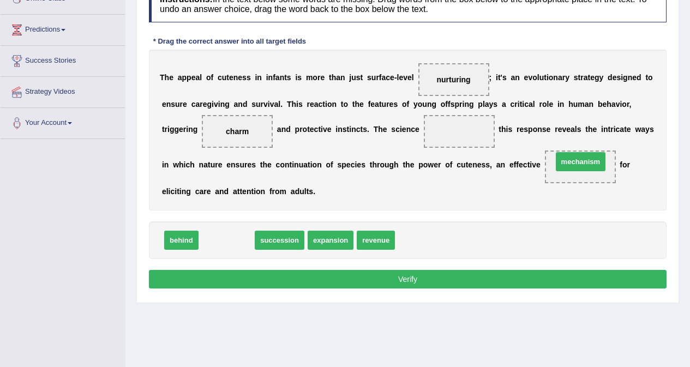
drag, startPoint x: 214, startPoint y: 240, endPoint x: 569, endPoint y: 161, distance: 363.5
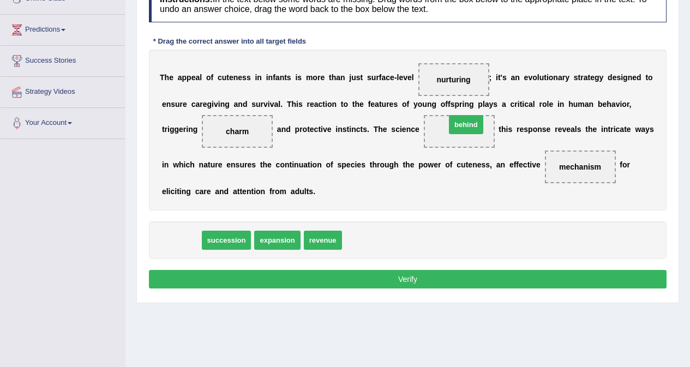
drag, startPoint x: 186, startPoint y: 240, endPoint x: 470, endPoint y: 125, distance: 307.1
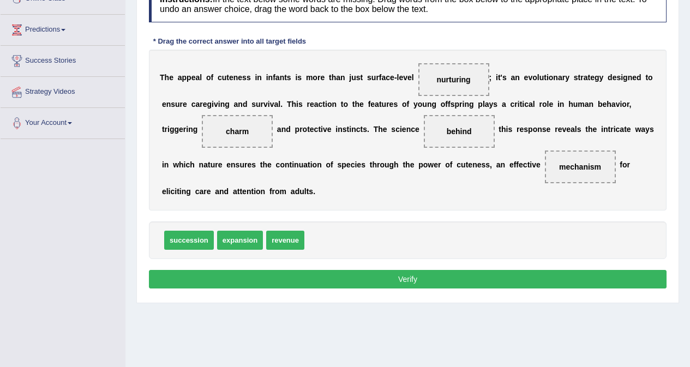
click at [358, 283] on button "Verify" at bounding box center [407, 279] width 517 height 19
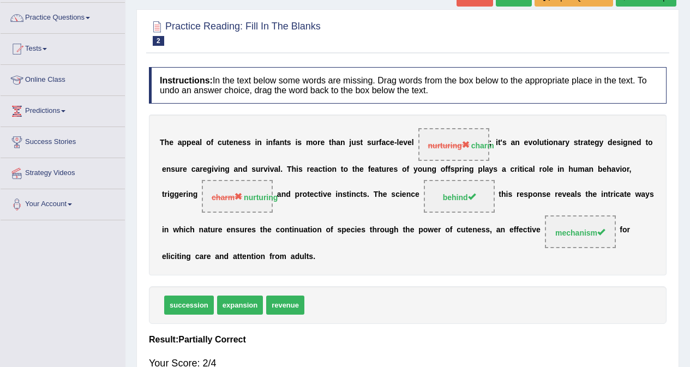
scroll to position [0, 0]
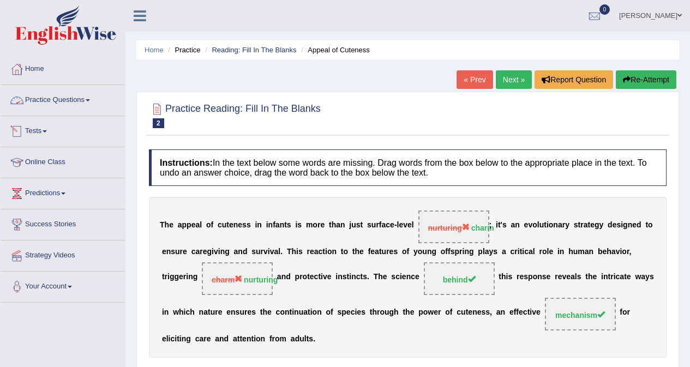
click at [52, 96] on link "Practice Questions" at bounding box center [63, 98] width 124 height 27
